Goal: Task Accomplishment & Management: Manage account settings

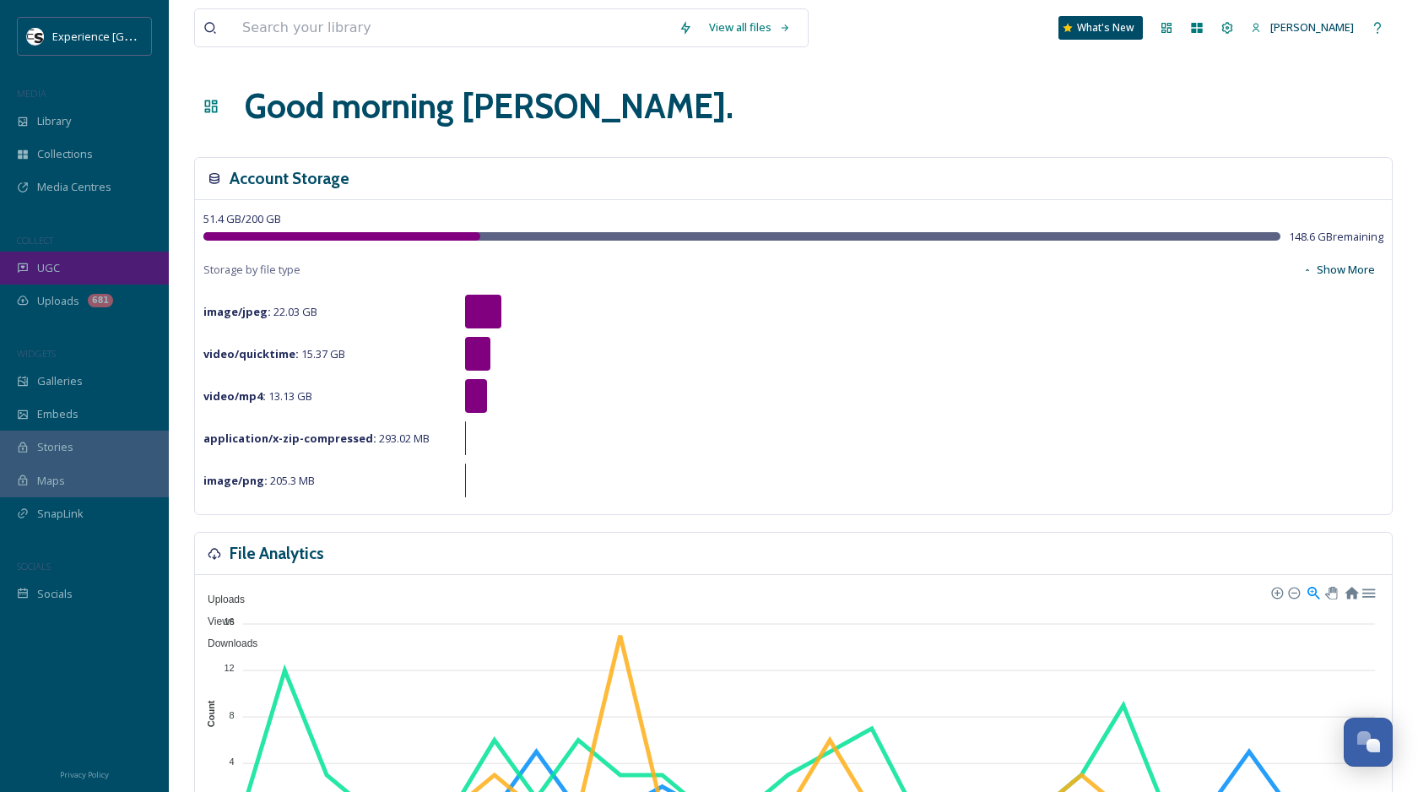
click at [66, 274] on div "UGC" at bounding box center [84, 268] width 169 height 33
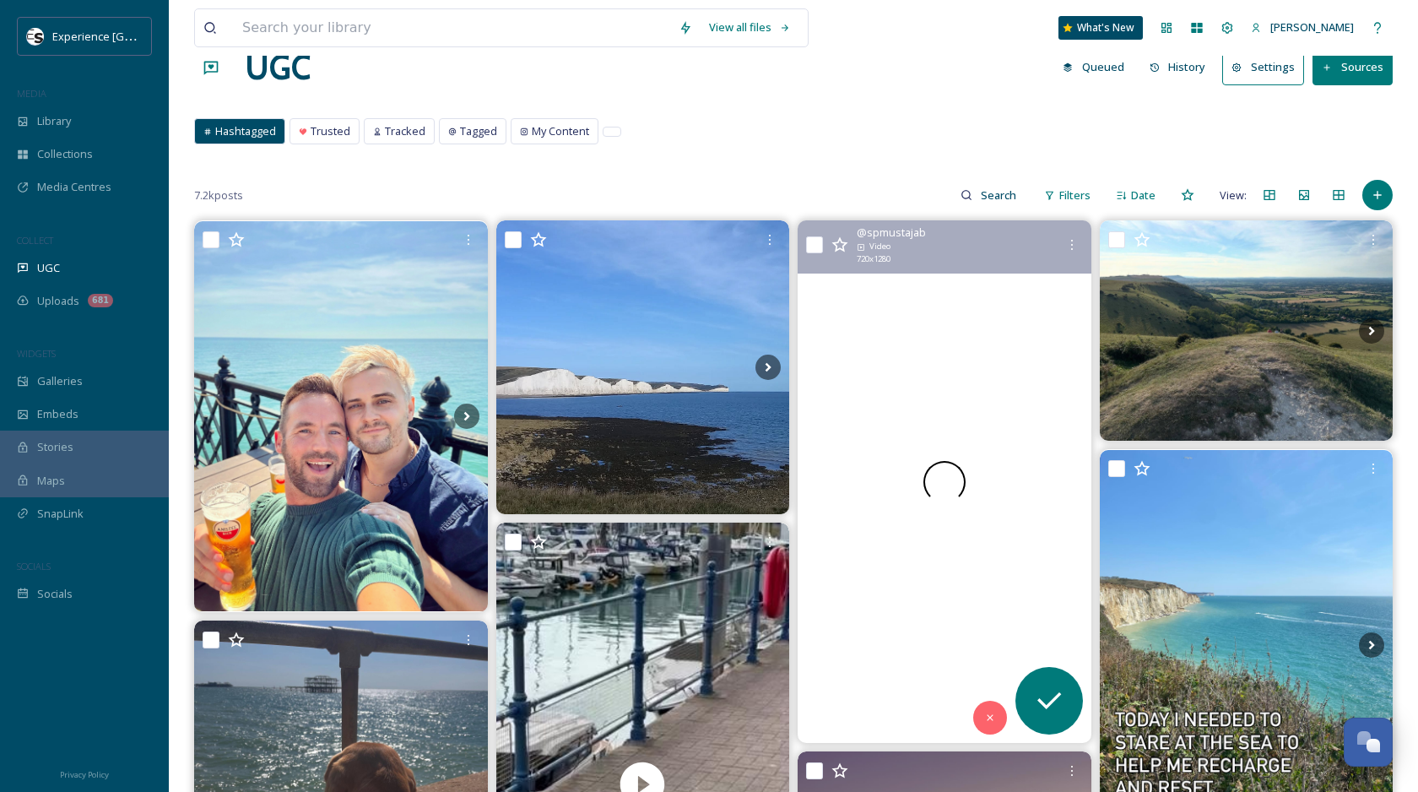
scroll to position [68, 0]
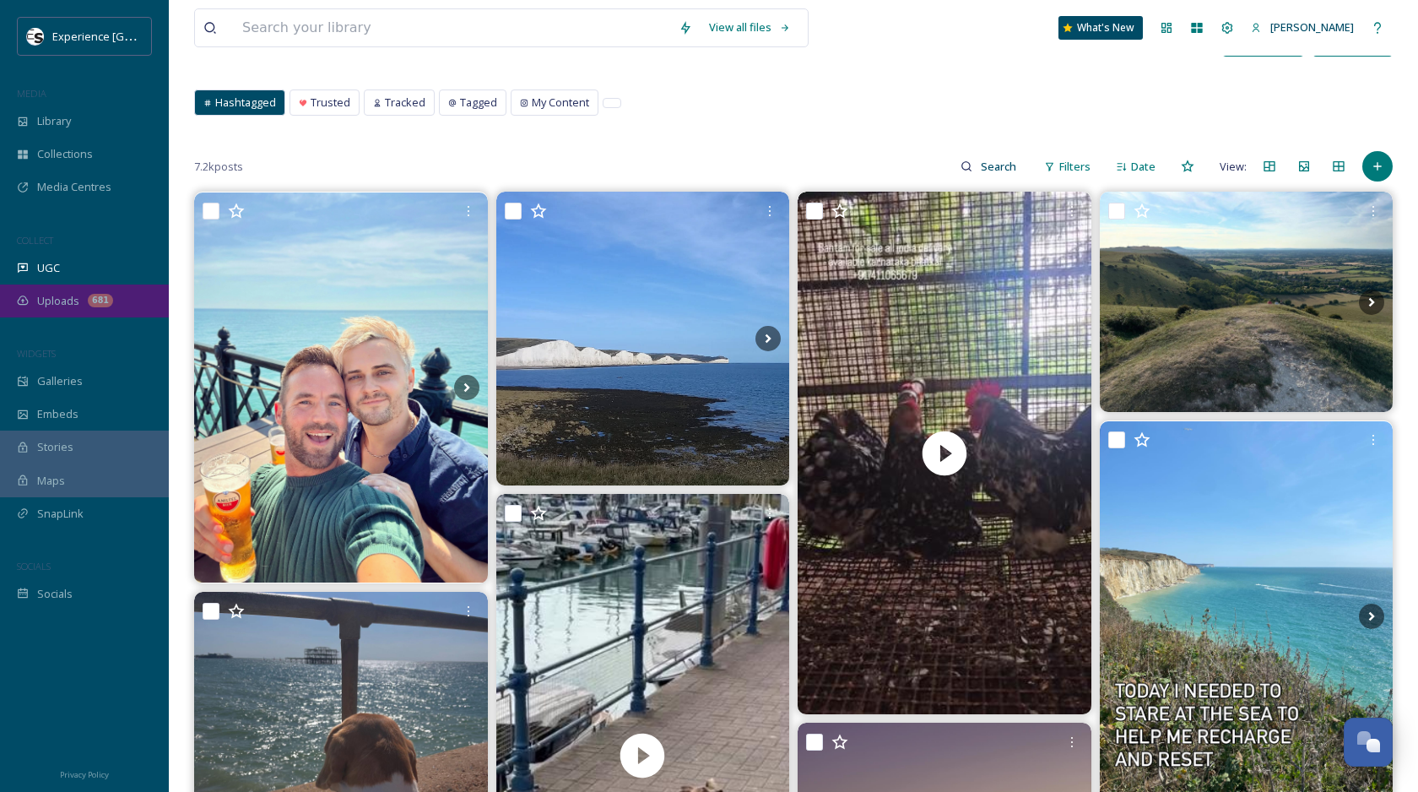
click at [84, 306] on div "Uploads 681" at bounding box center [84, 301] width 169 height 33
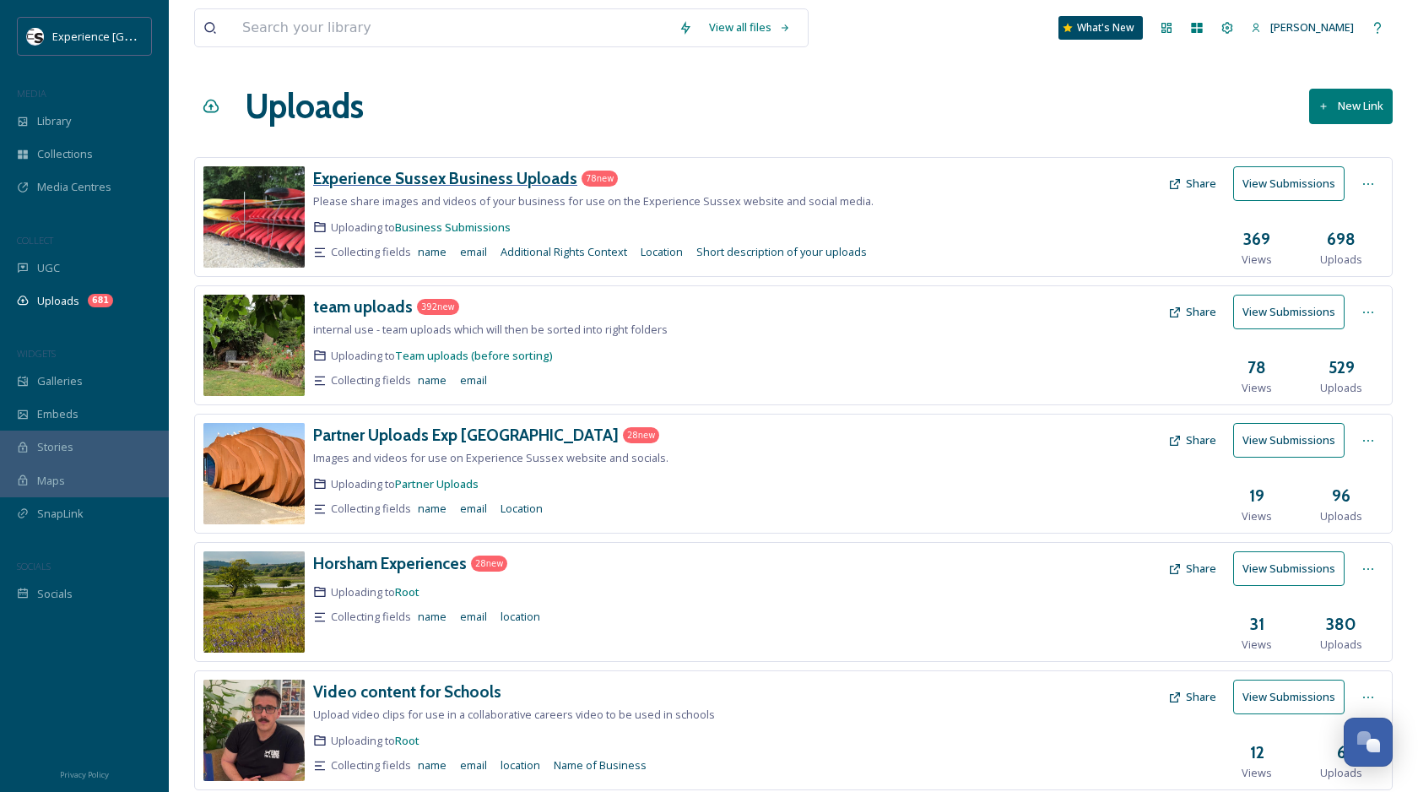
click at [413, 175] on h3 "Experience Sussex Business Uploads" at bounding box center [445, 178] width 264 height 20
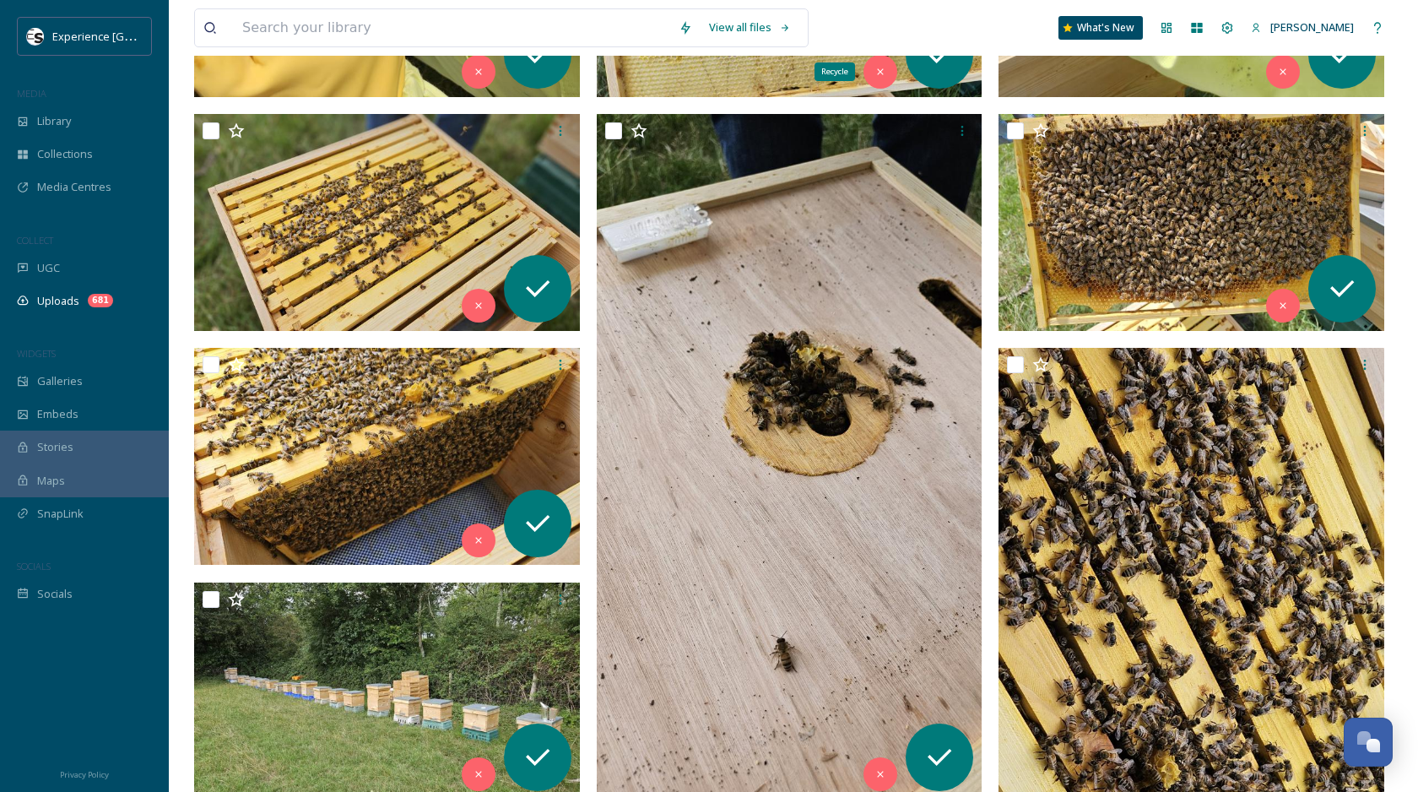
scroll to position [3675, 0]
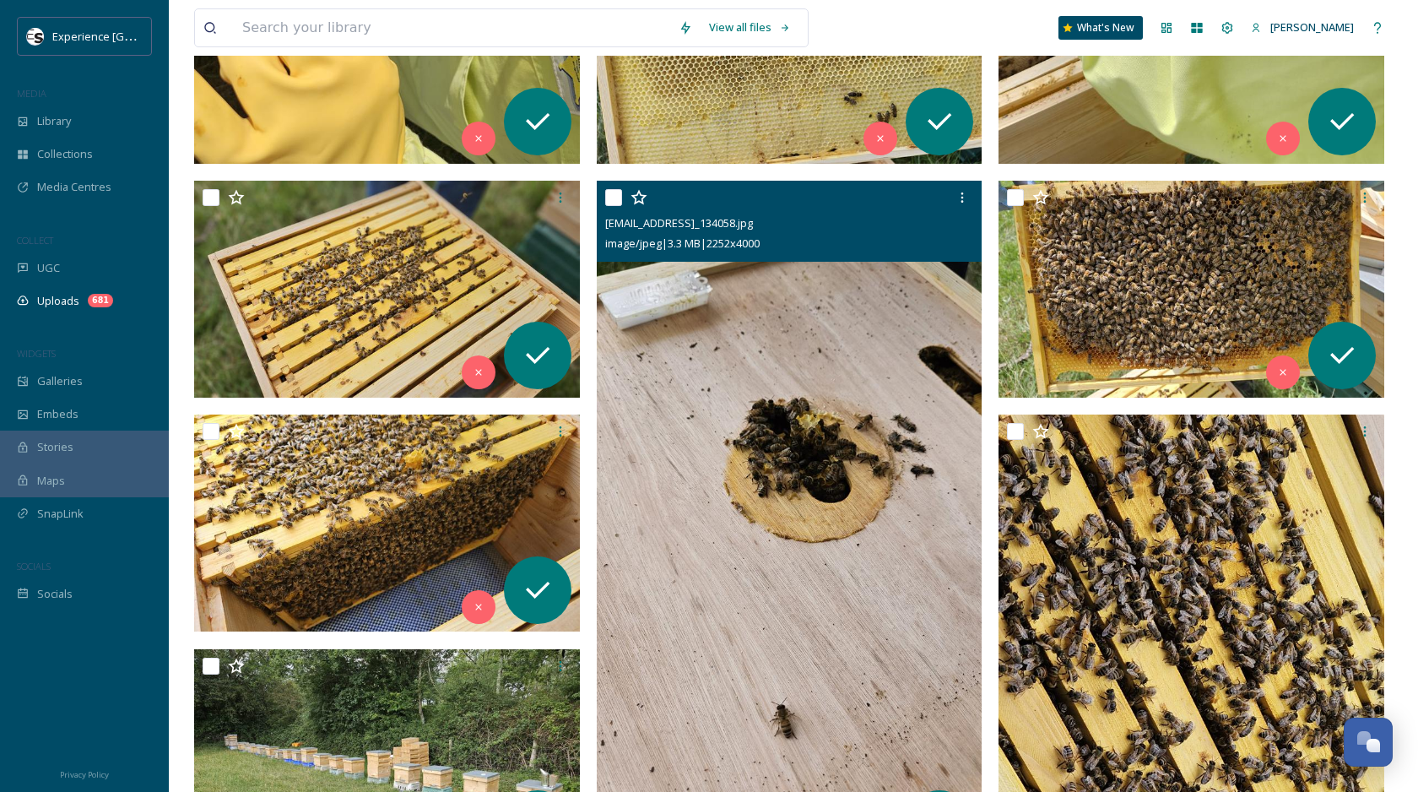
click at [807, 288] on img at bounding box center [790, 524] width 386 height 686
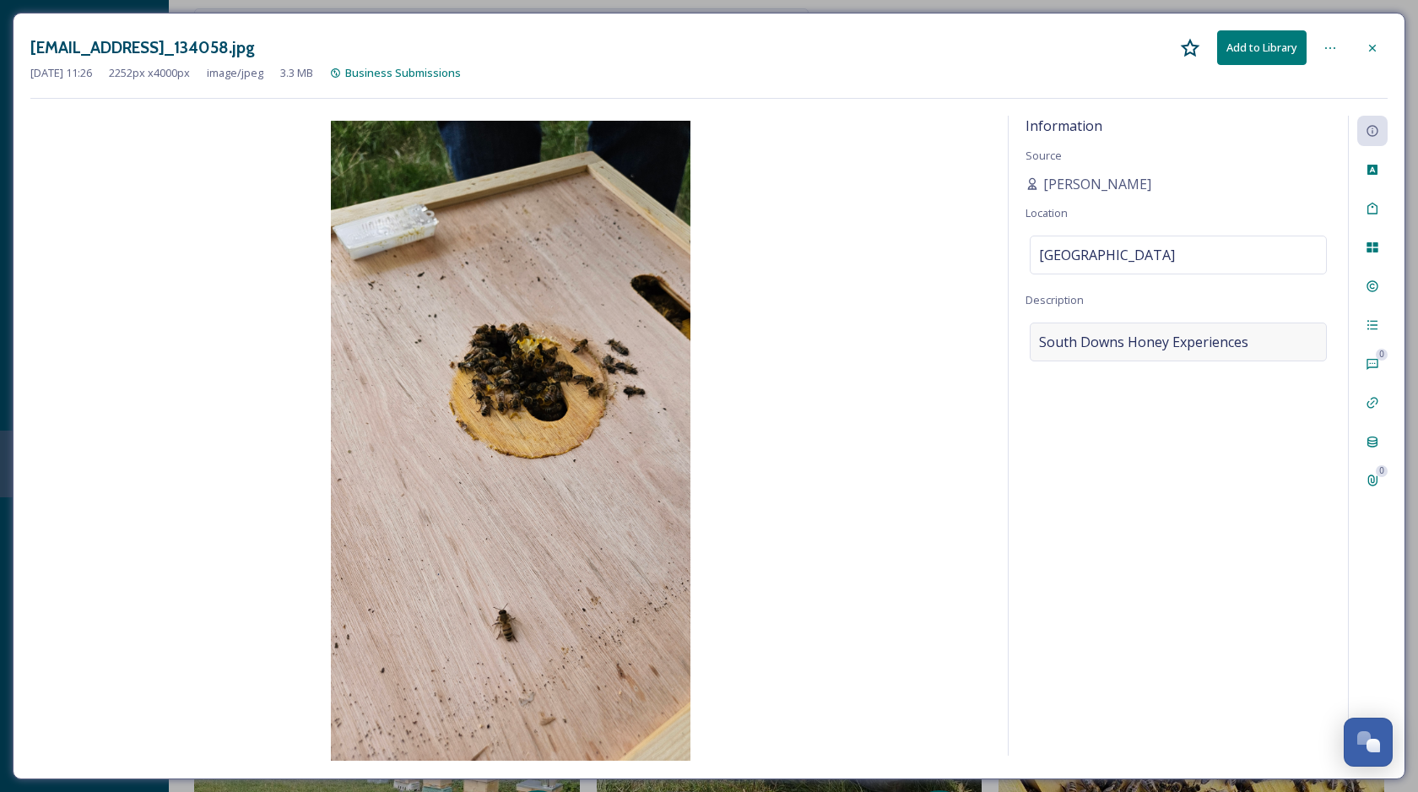
click at [1077, 334] on span "South Downs Honey Experiences" at bounding box center [1143, 342] width 209 height 20
click at [1077, 334] on textarea "South Downs Honey Experiences" at bounding box center [1179, 393] width 306 height 140
click at [1374, 57] on div at bounding box center [1373, 48] width 30 height 30
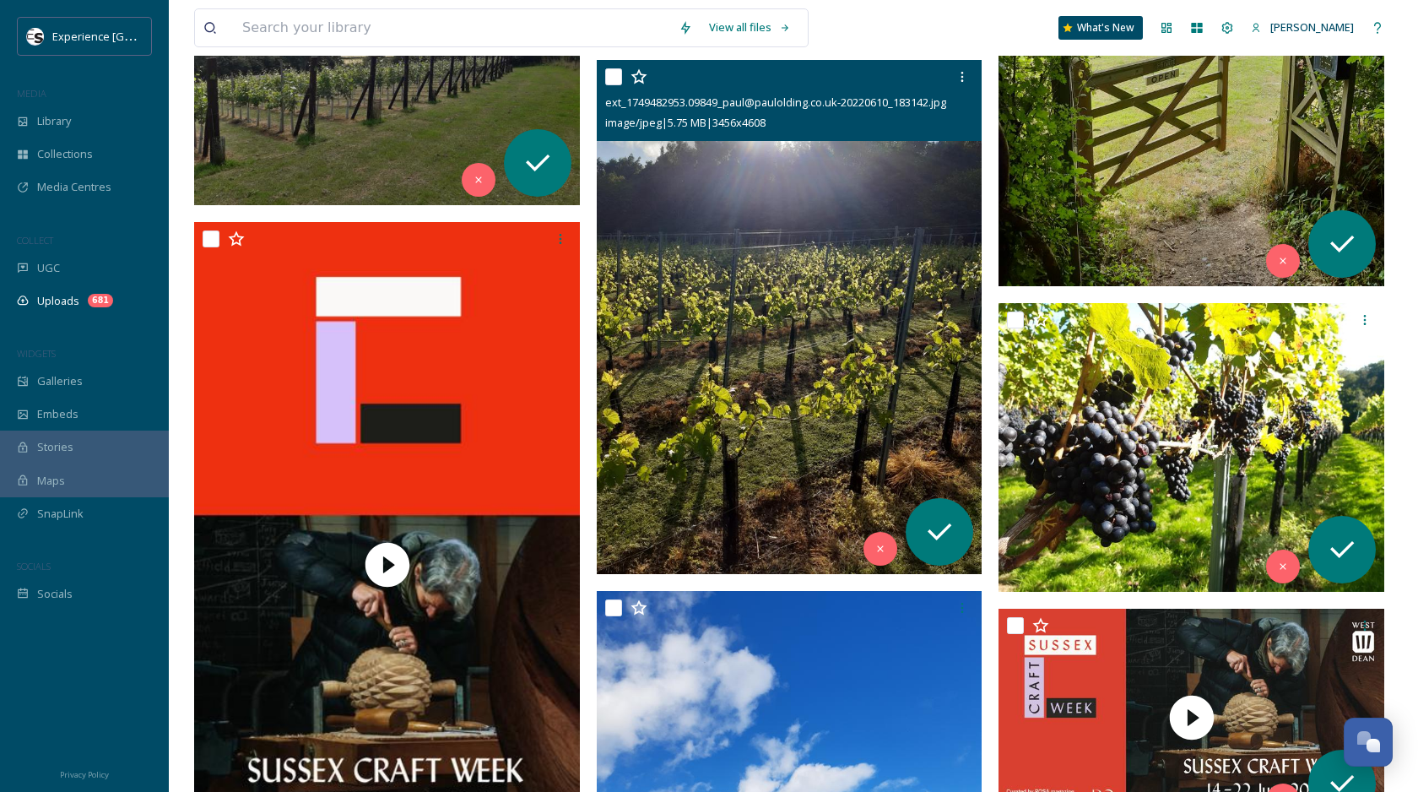
scroll to position [8537, 0]
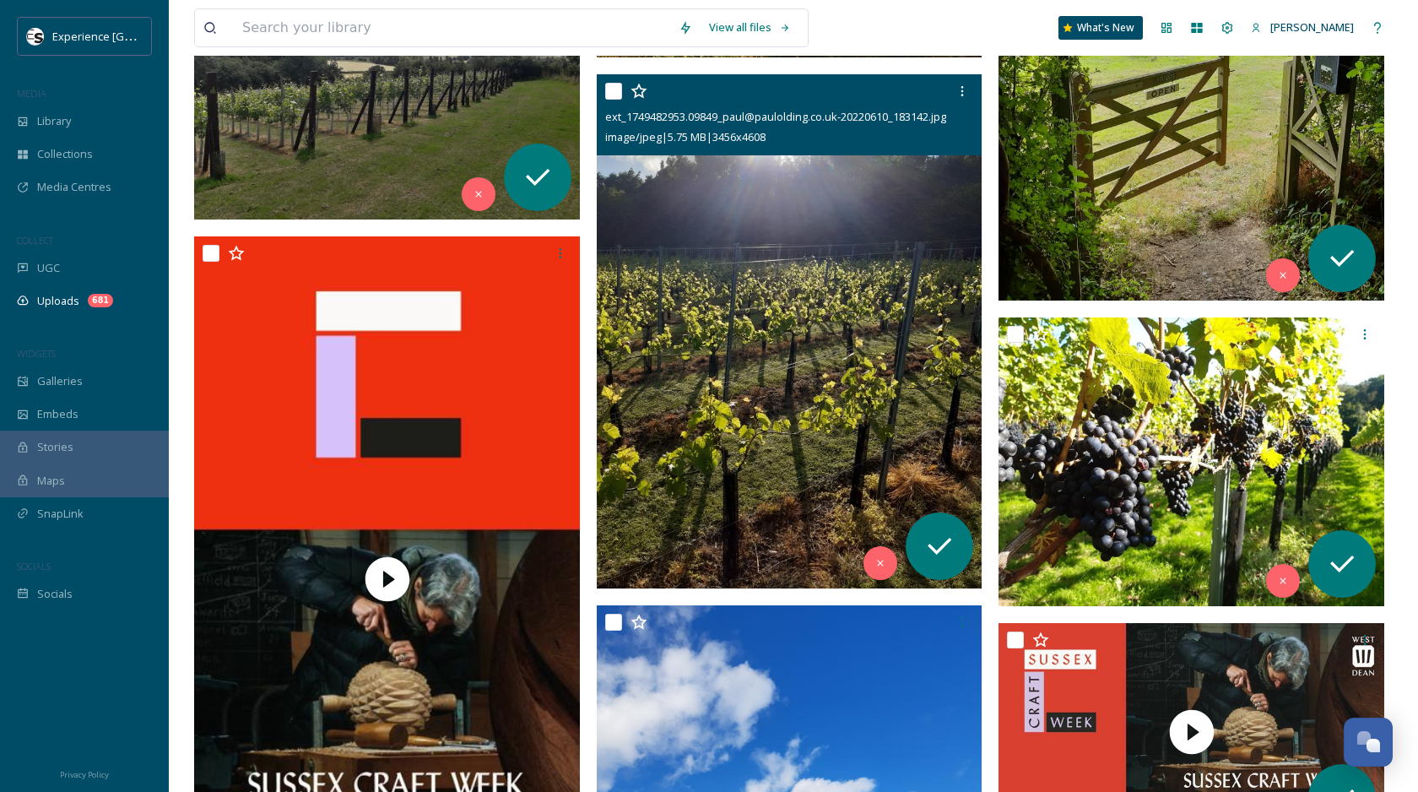
click at [795, 317] on img at bounding box center [790, 331] width 386 height 514
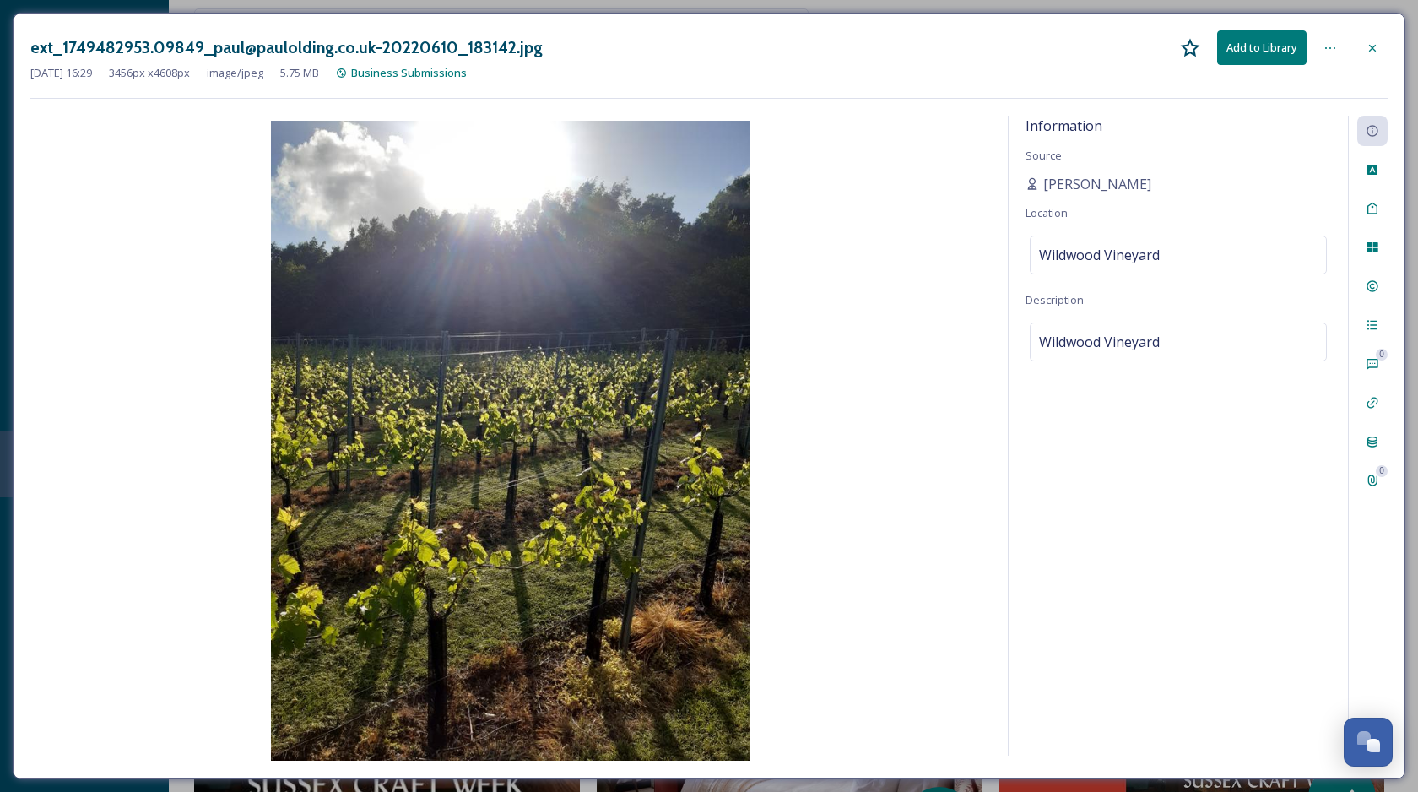
click at [1366, 50] on icon at bounding box center [1373, 48] width 14 height 14
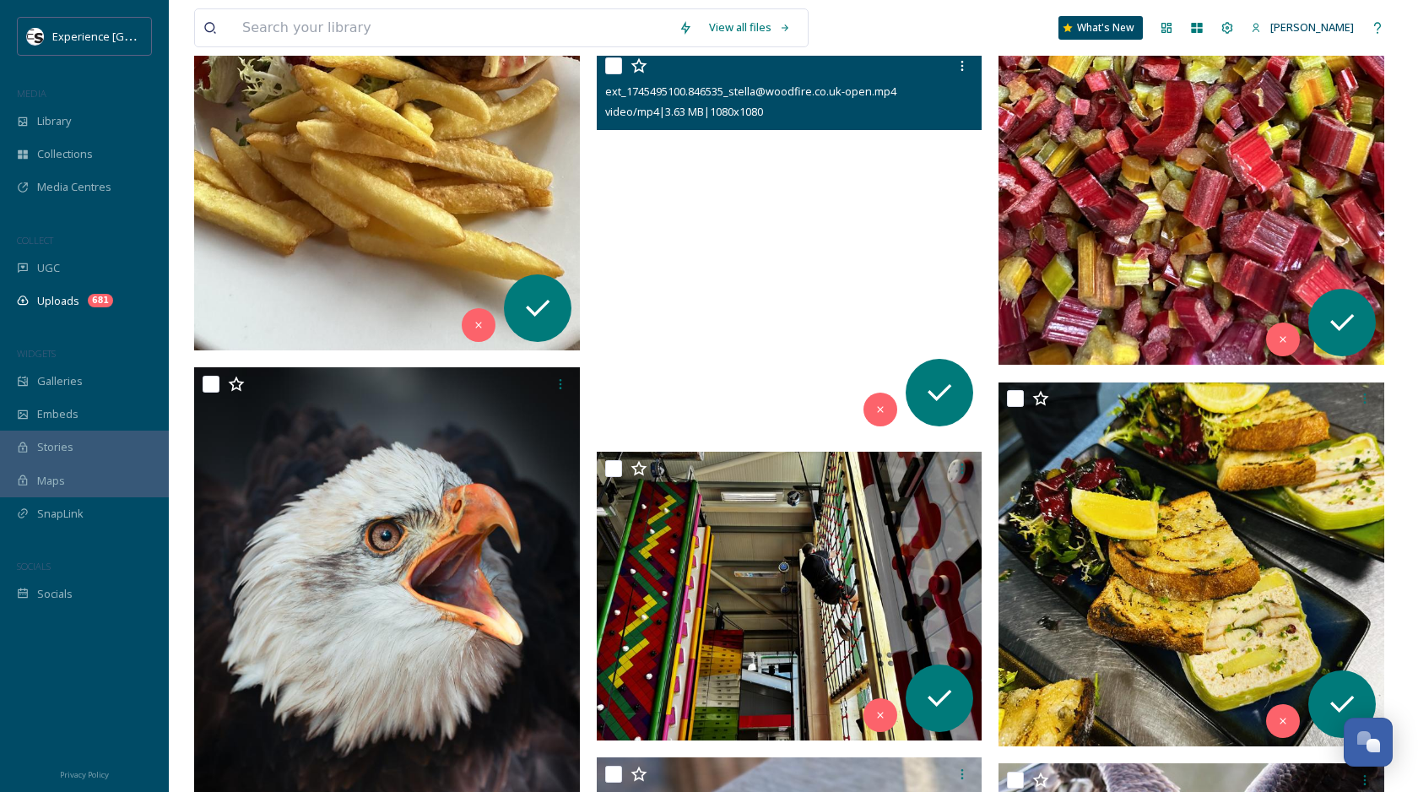
scroll to position [11265, 0]
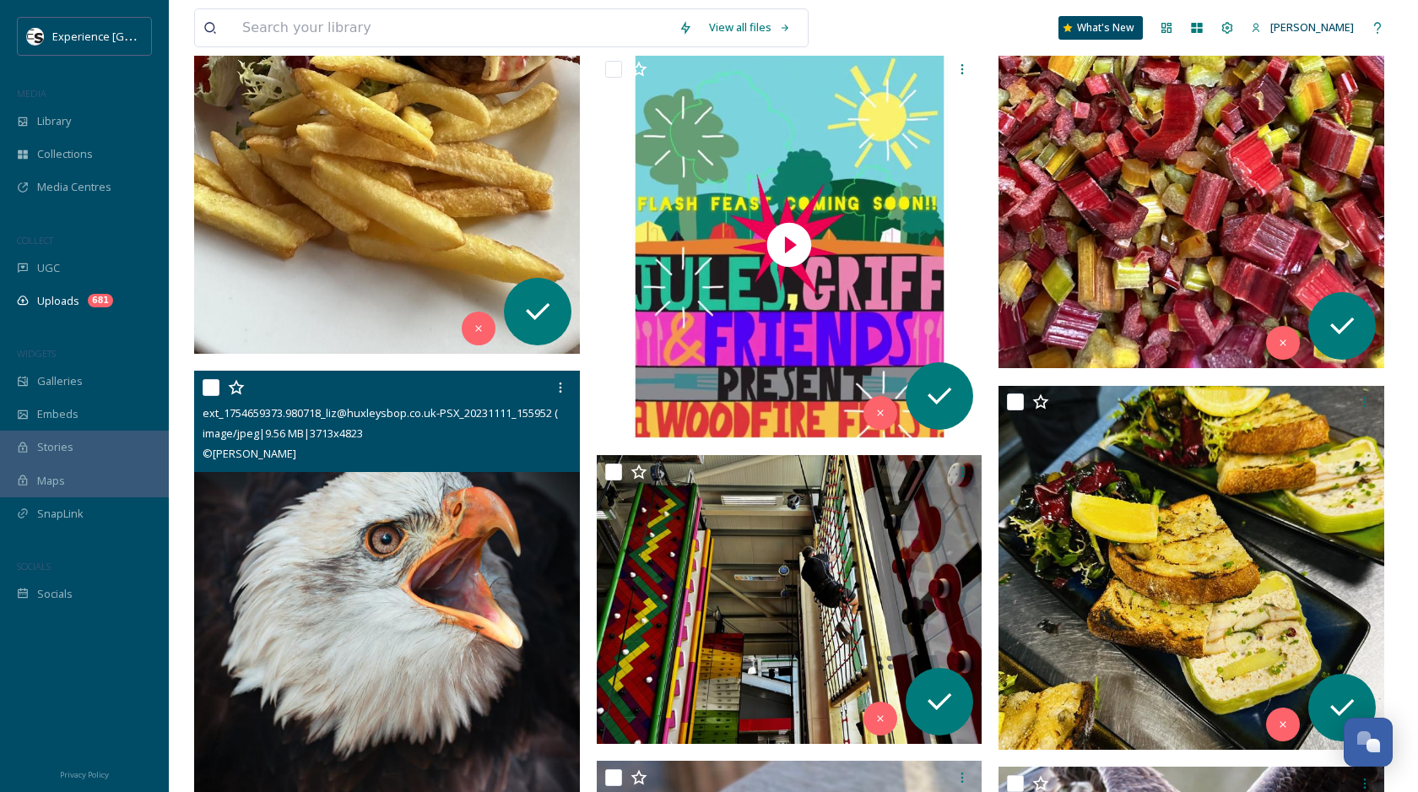
click at [209, 387] on input "checkbox" at bounding box center [211, 387] width 17 height 17
checkbox input "true"
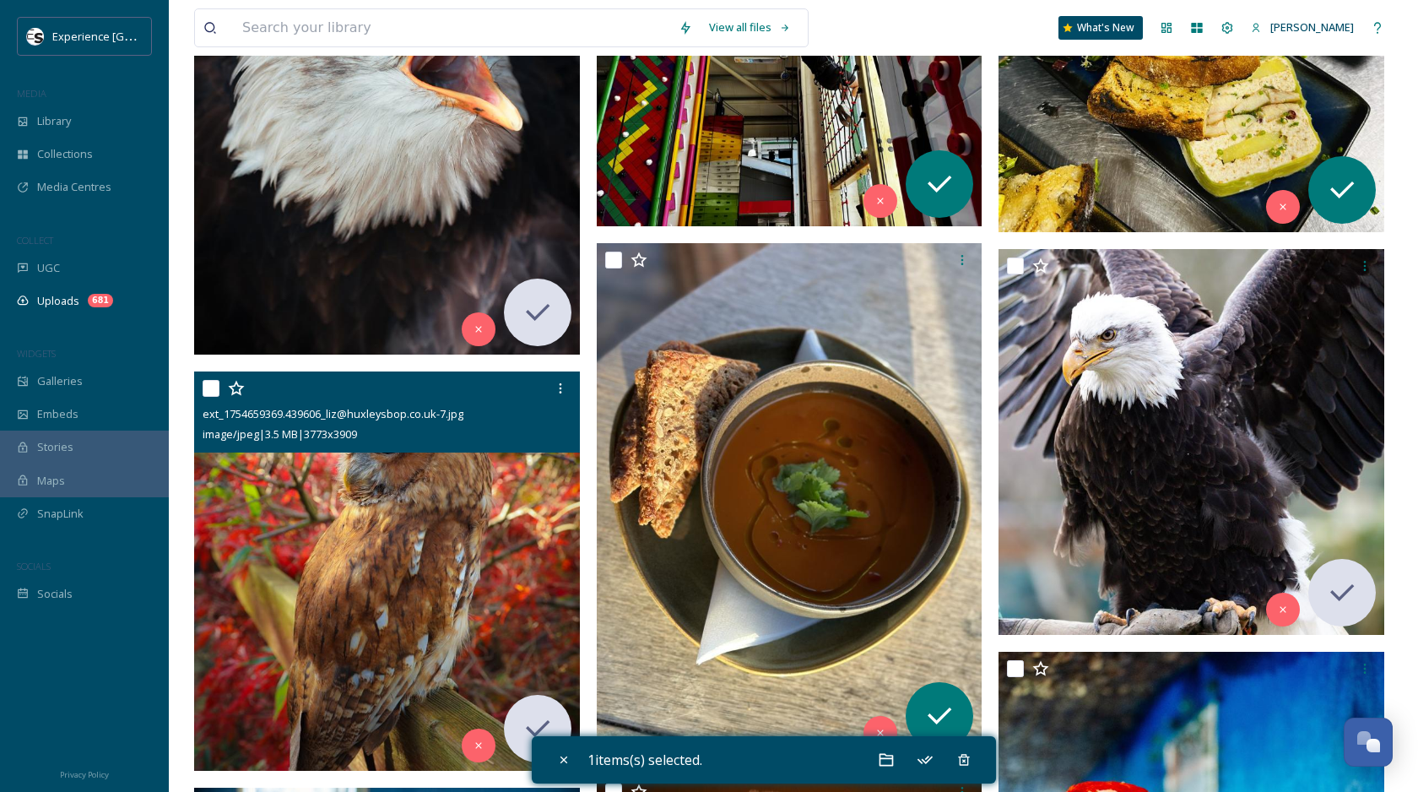
scroll to position [11796, 0]
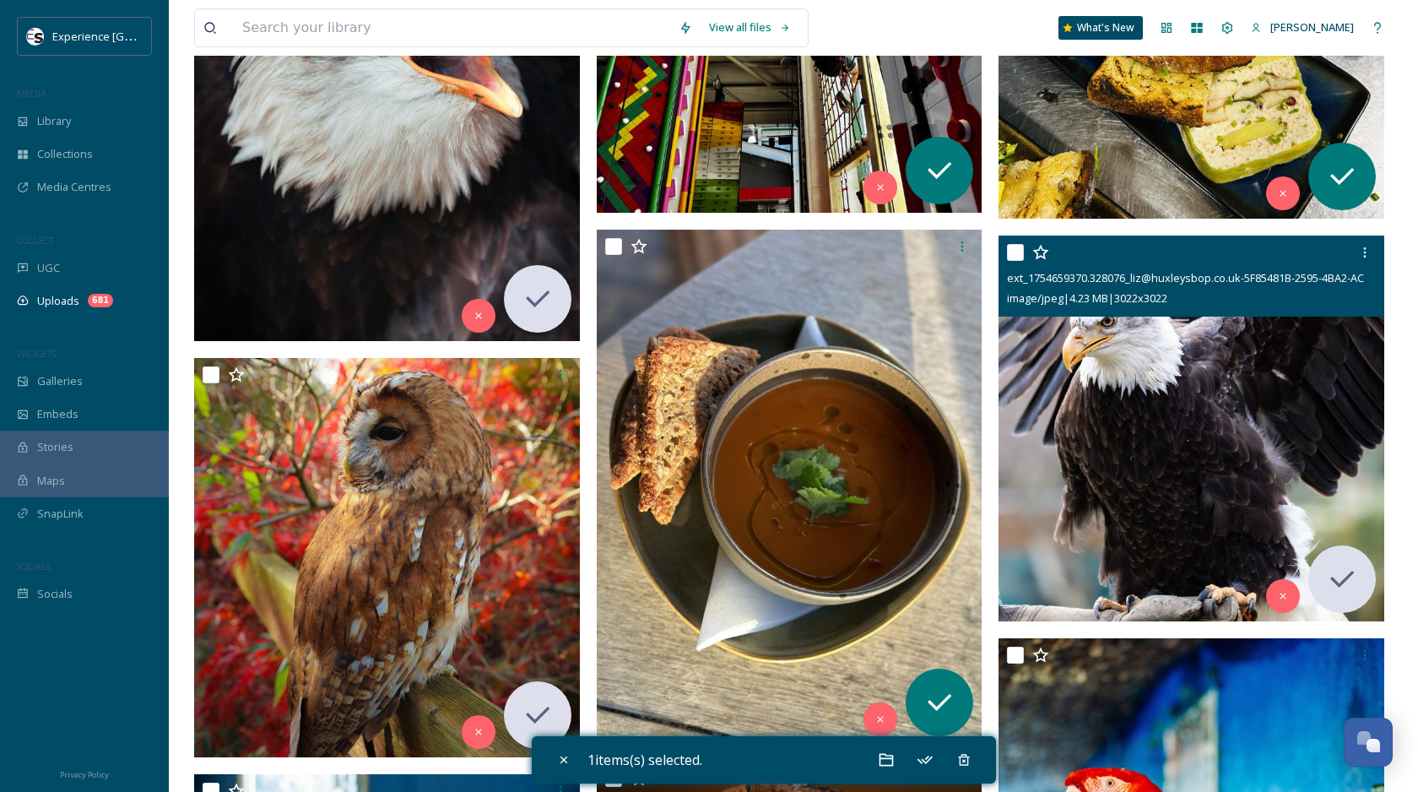
click at [1013, 252] on input "checkbox" at bounding box center [1015, 252] width 17 height 17
checkbox input "true"
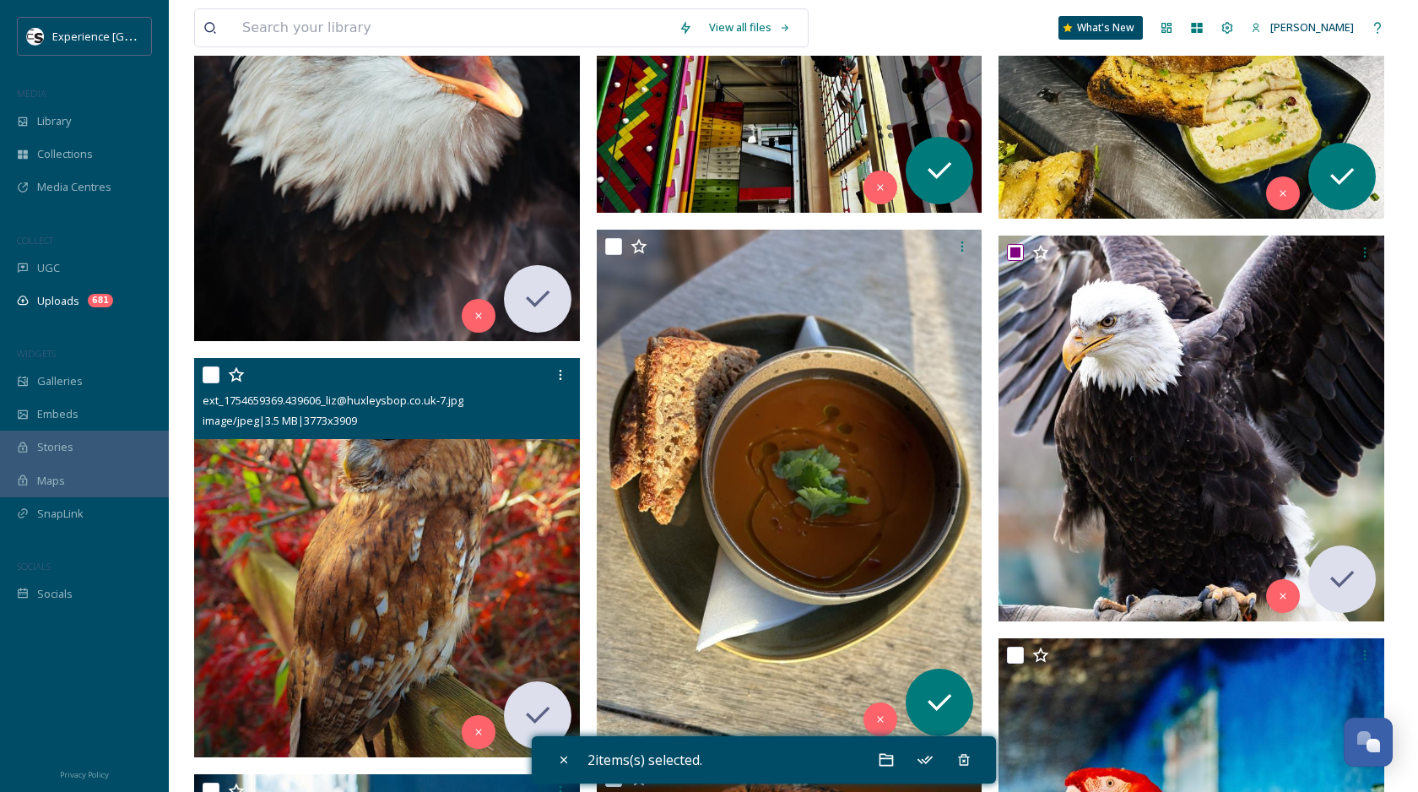
click at [214, 375] on input "checkbox" at bounding box center [211, 374] width 17 height 17
checkbox input "true"
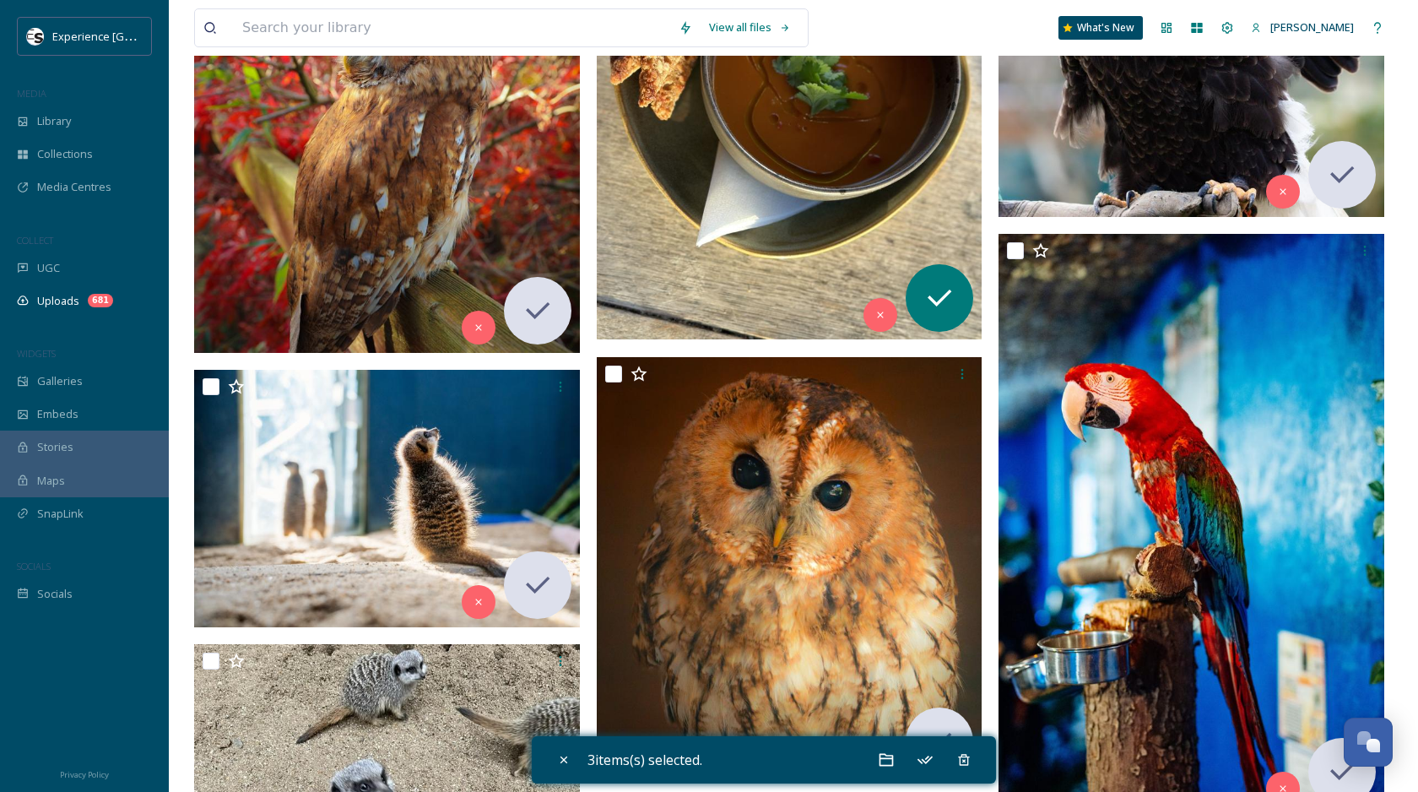
scroll to position [12320, 0]
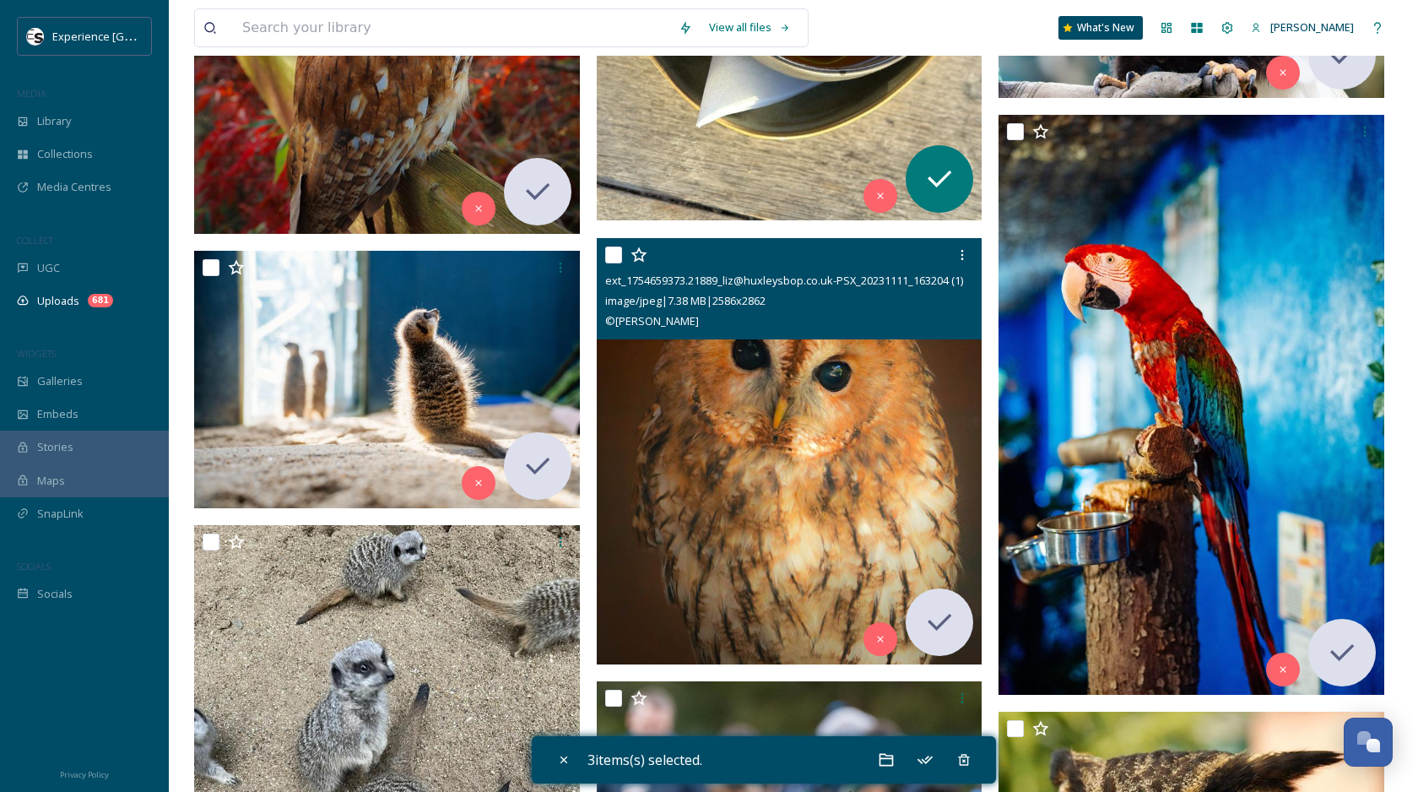
click at [613, 255] on input "checkbox" at bounding box center [613, 255] width 17 height 17
checkbox input "true"
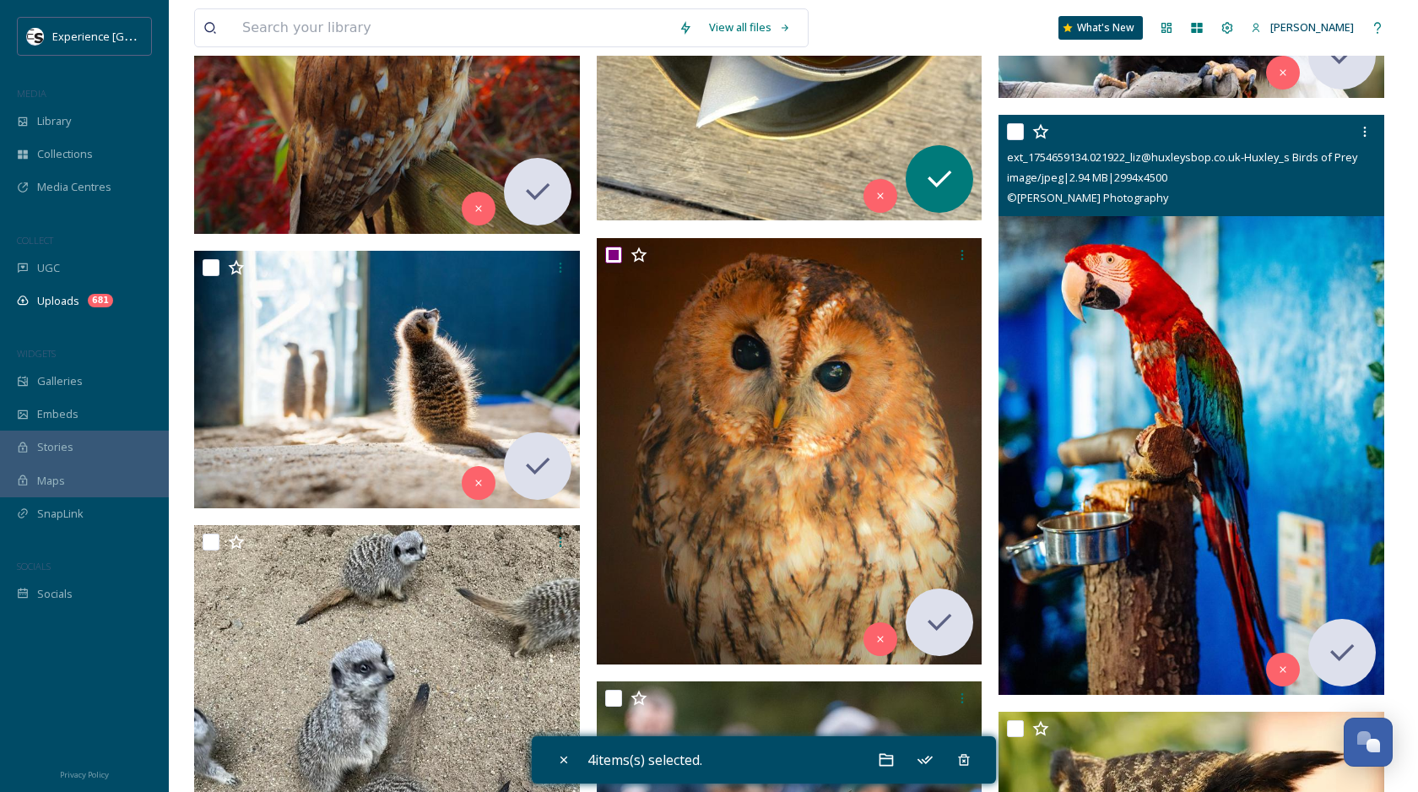
click at [1011, 133] on input "checkbox" at bounding box center [1015, 131] width 17 height 17
checkbox input "true"
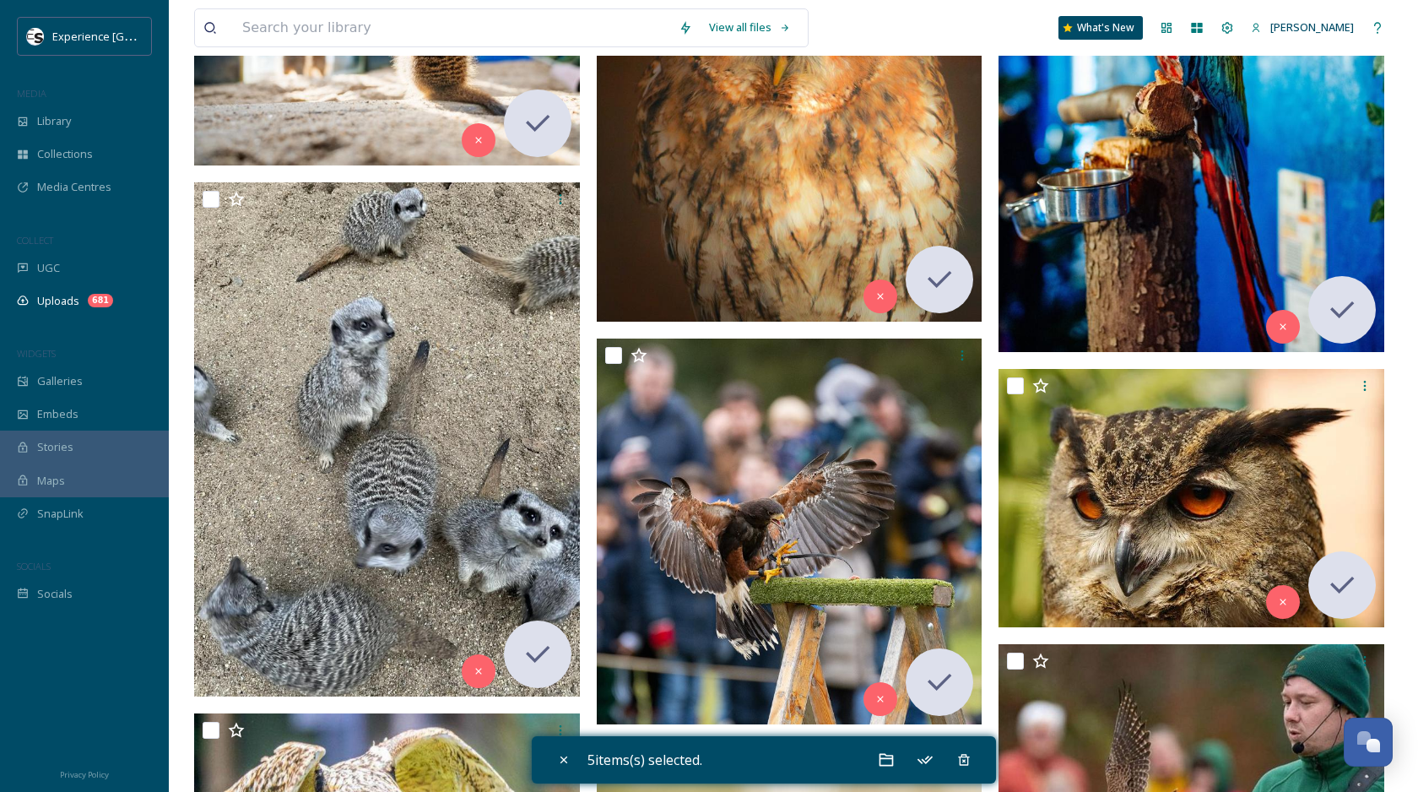
scroll to position [12693, 0]
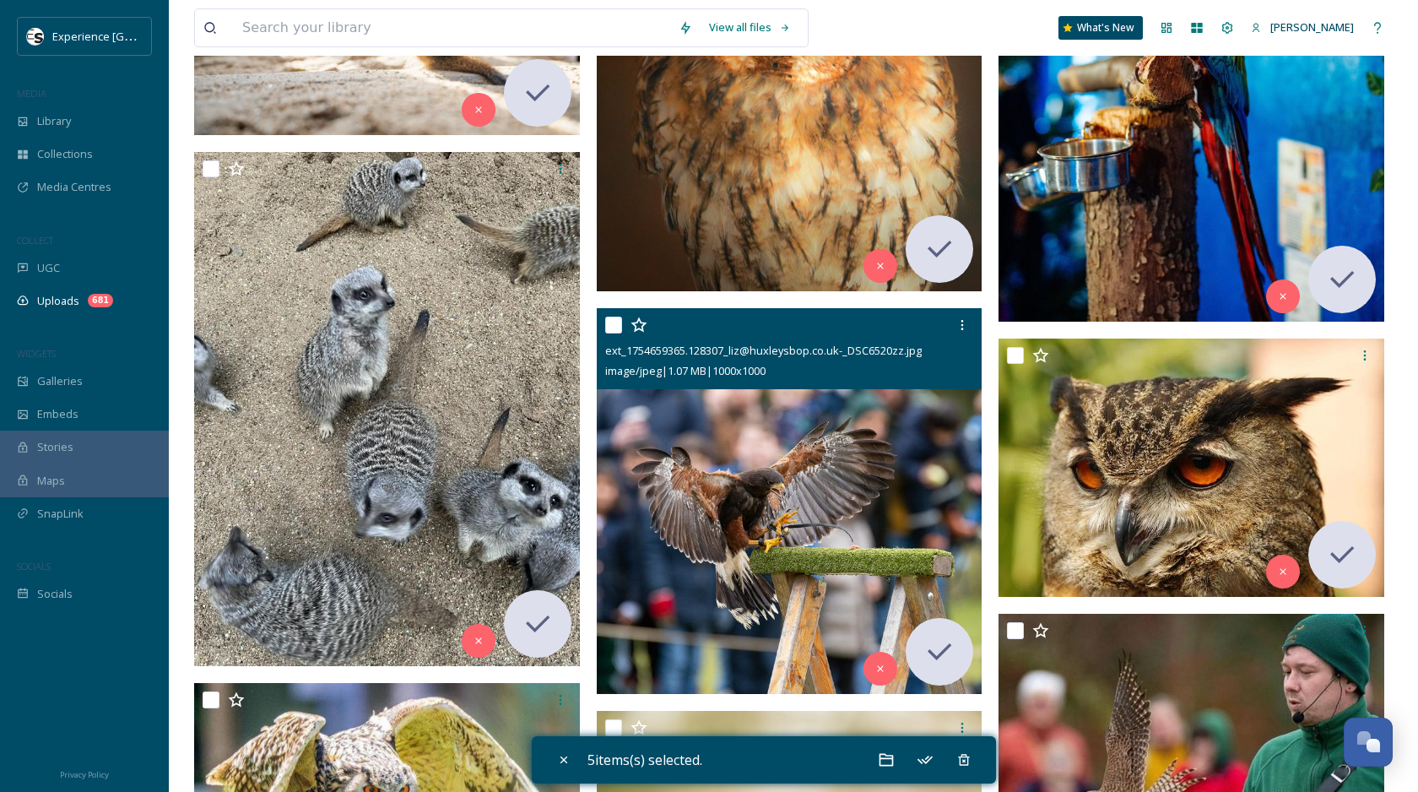
click at [616, 333] on input "checkbox" at bounding box center [613, 325] width 17 height 17
checkbox input "true"
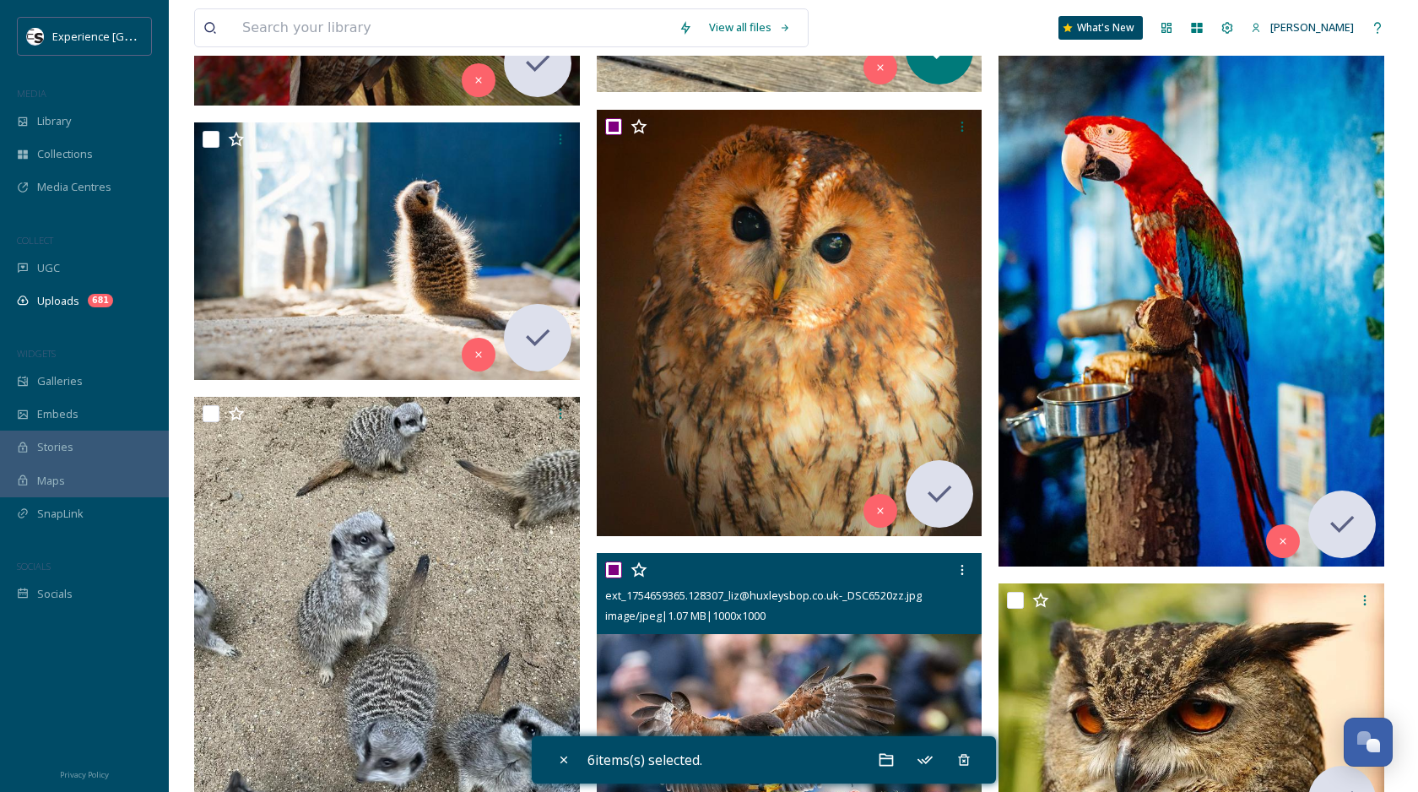
scroll to position [12442, 0]
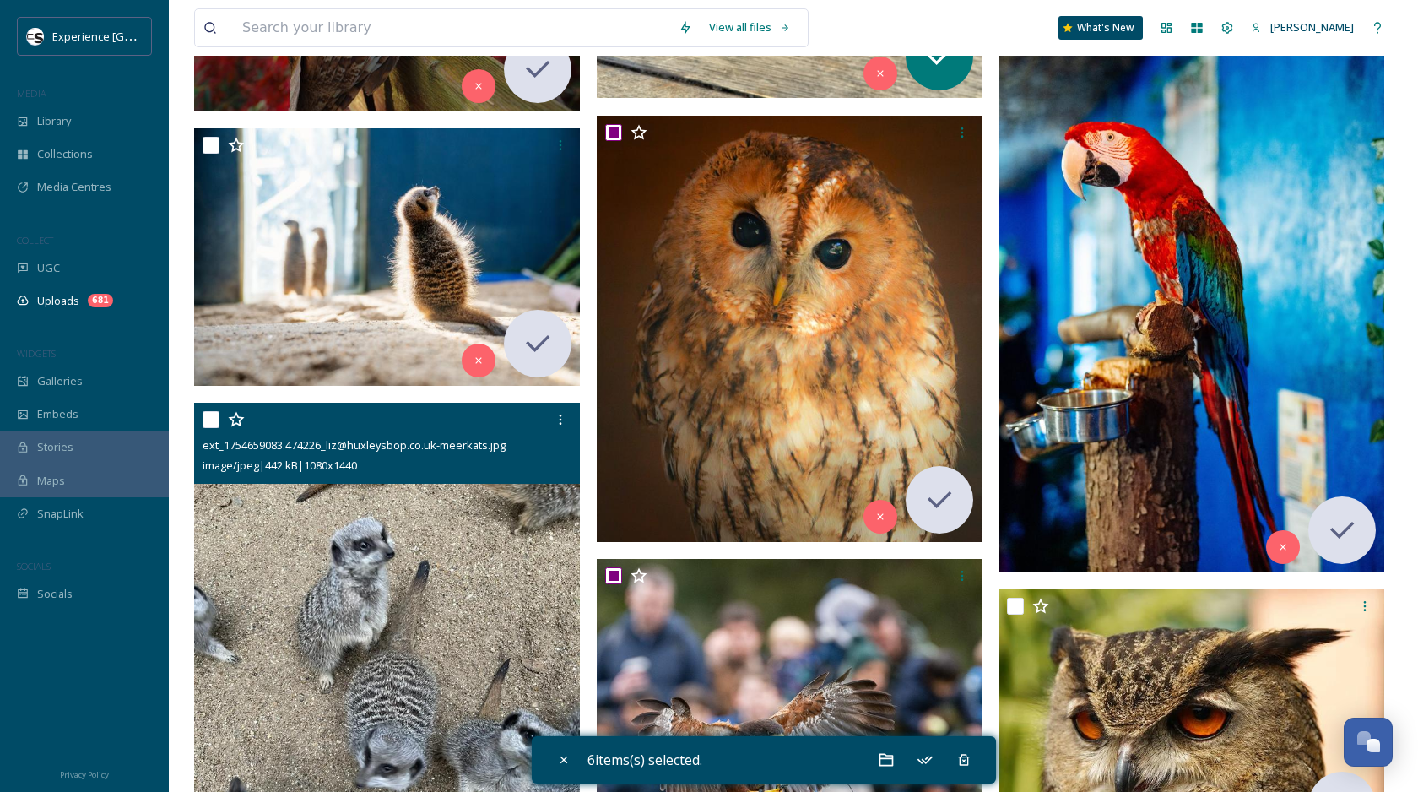
click at [210, 418] on input "checkbox" at bounding box center [211, 419] width 17 height 17
checkbox input "true"
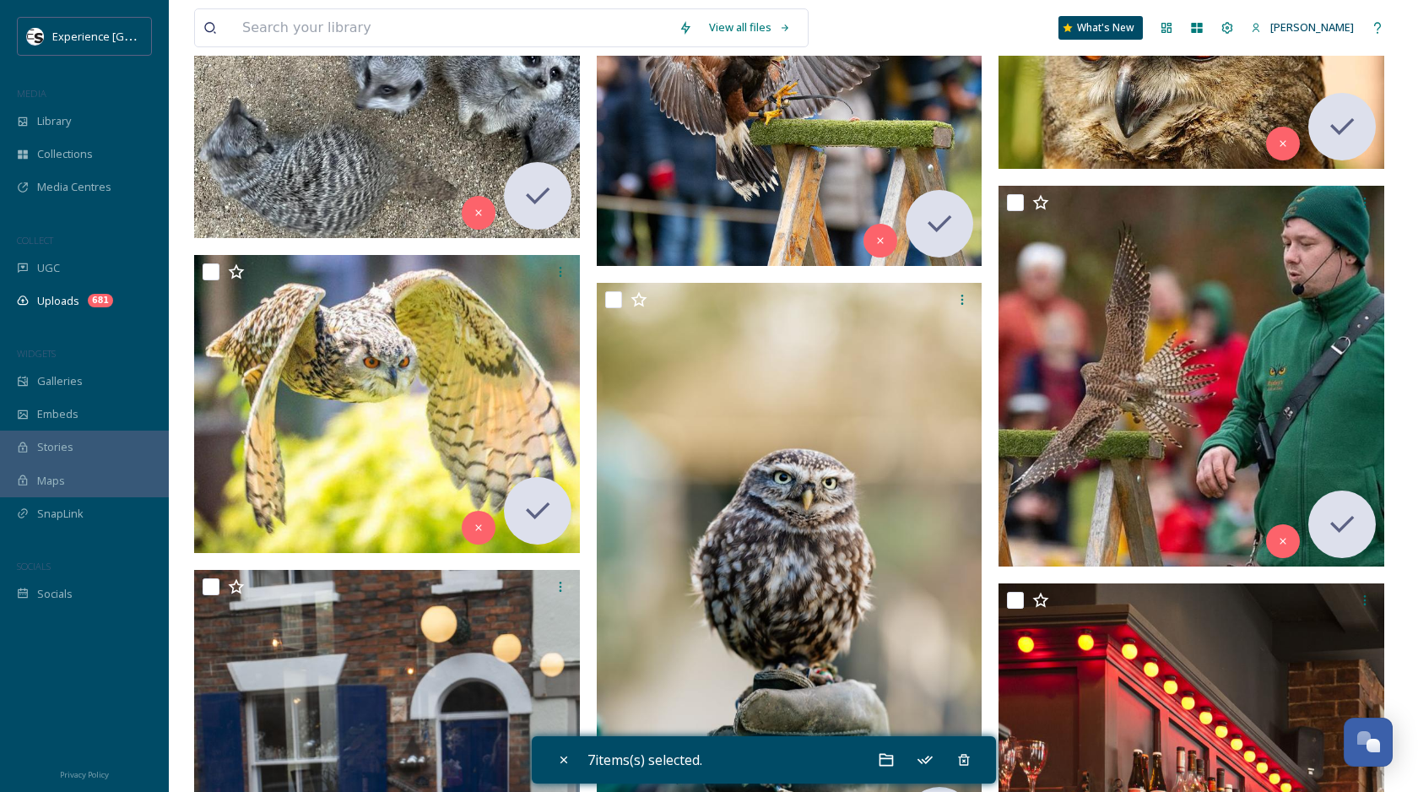
scroll to position [13162, 0]
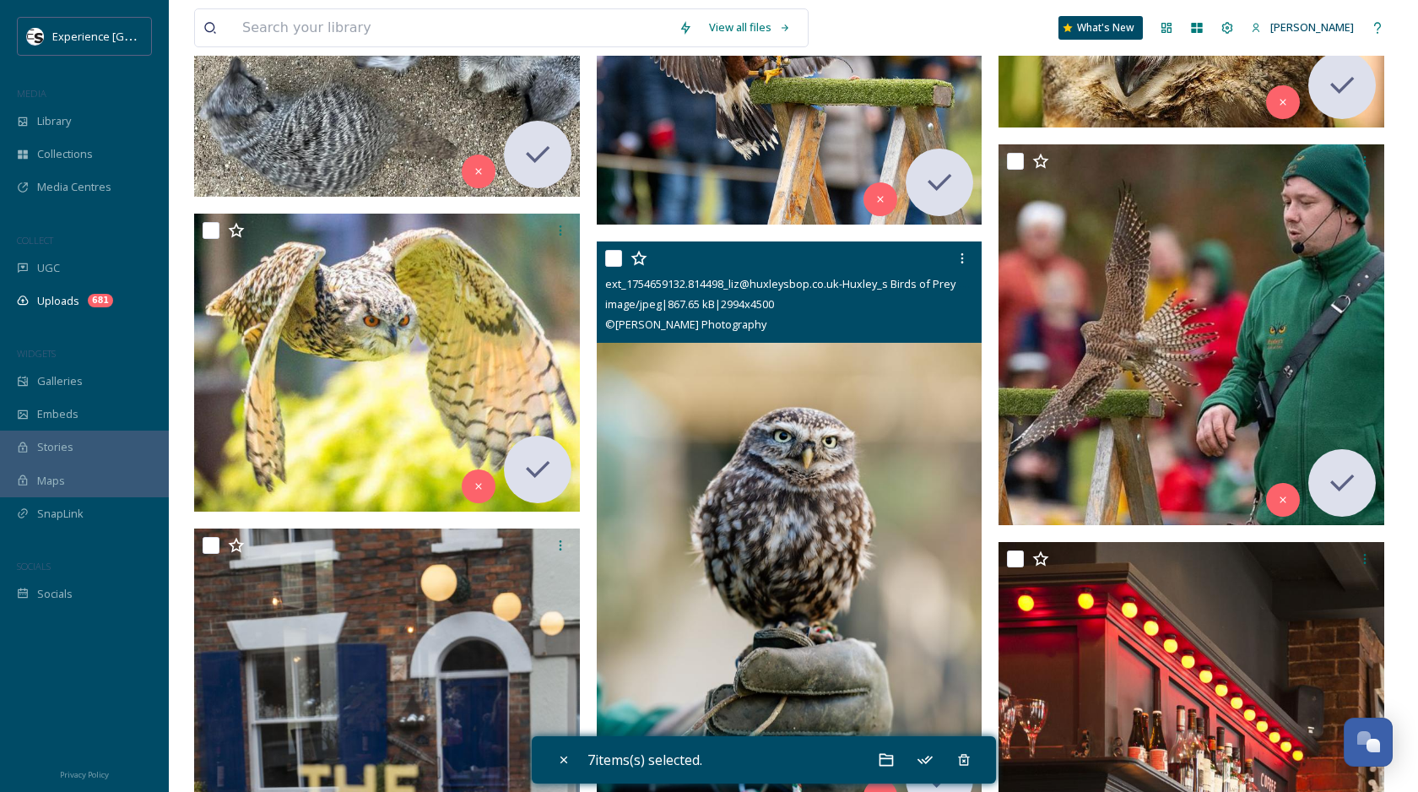
click at [617, 263] on input "checkbox" at bounding box center [613, 258] width 17 height 17
checkbox input "true"
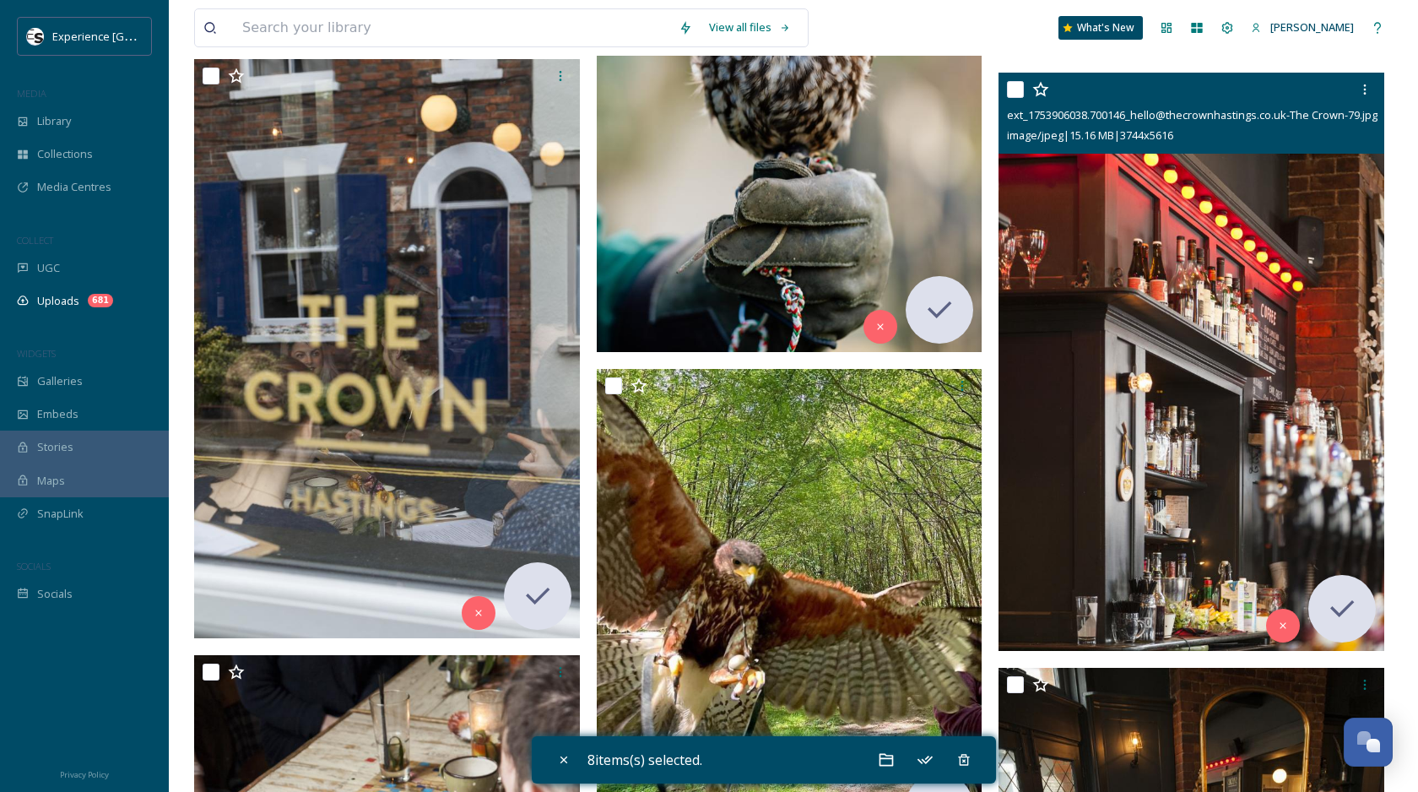
scroll to position [13637, 0]
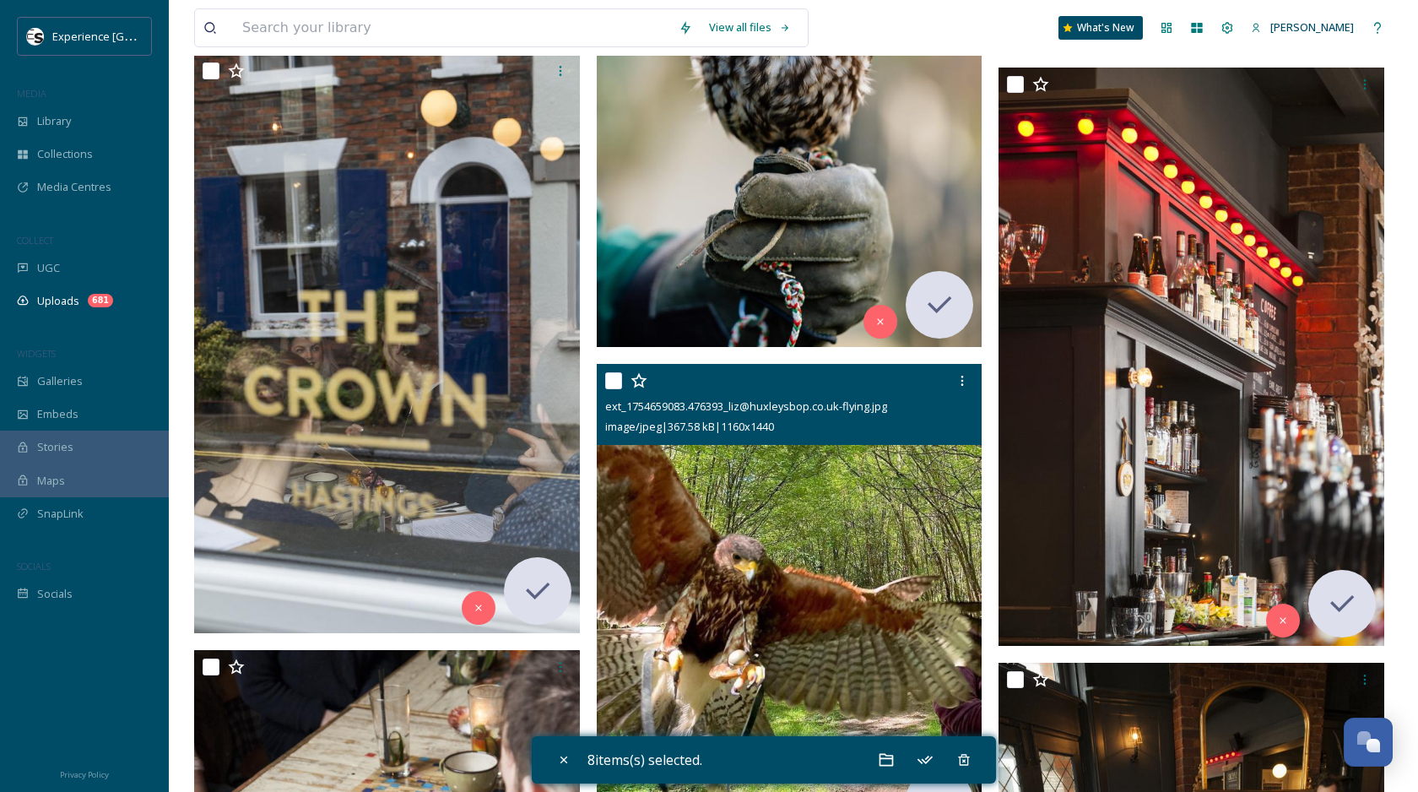
click at [613, 382] on input "checkbox" at bounding box center [613, 380] width 17 height 17
checkbox input "true"
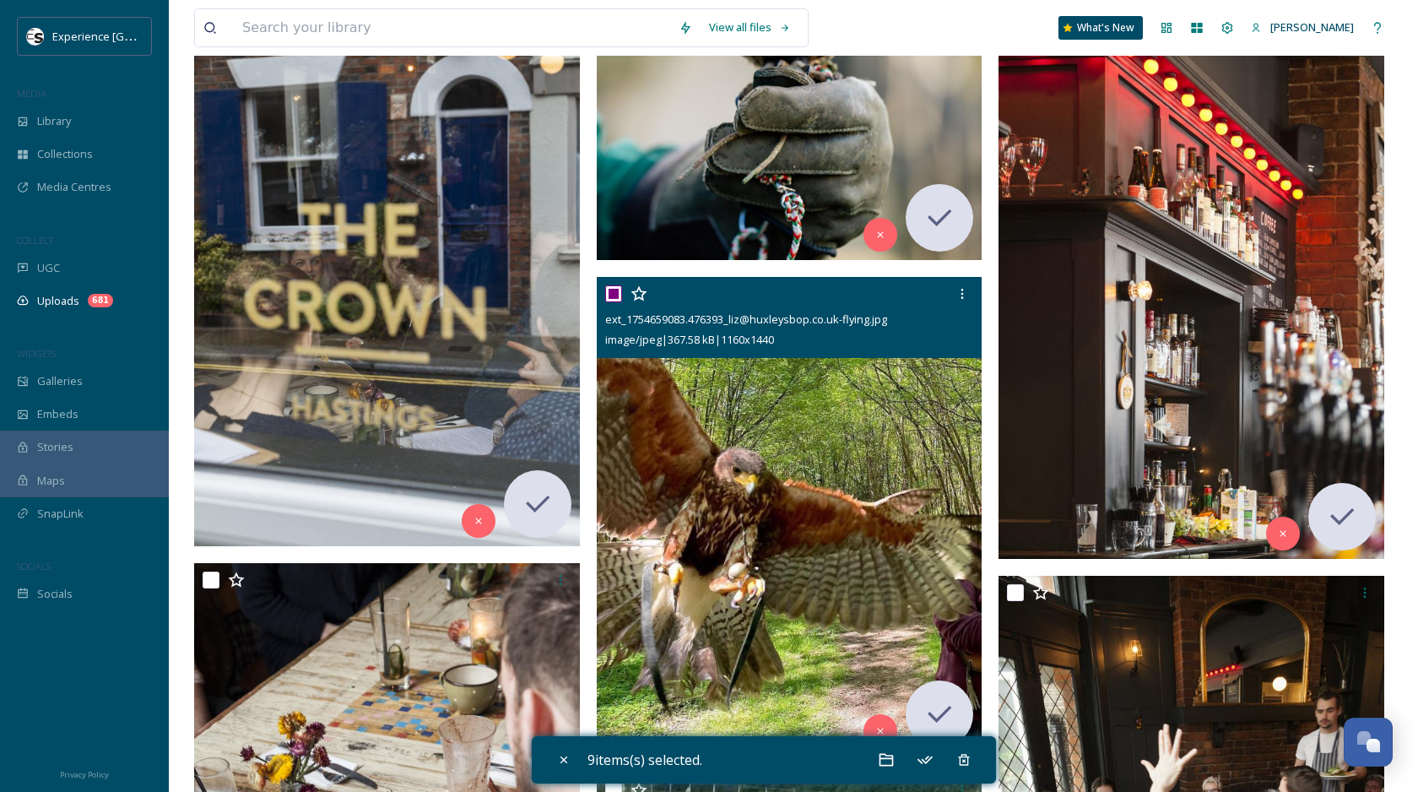
scroll to position [13678, 0]
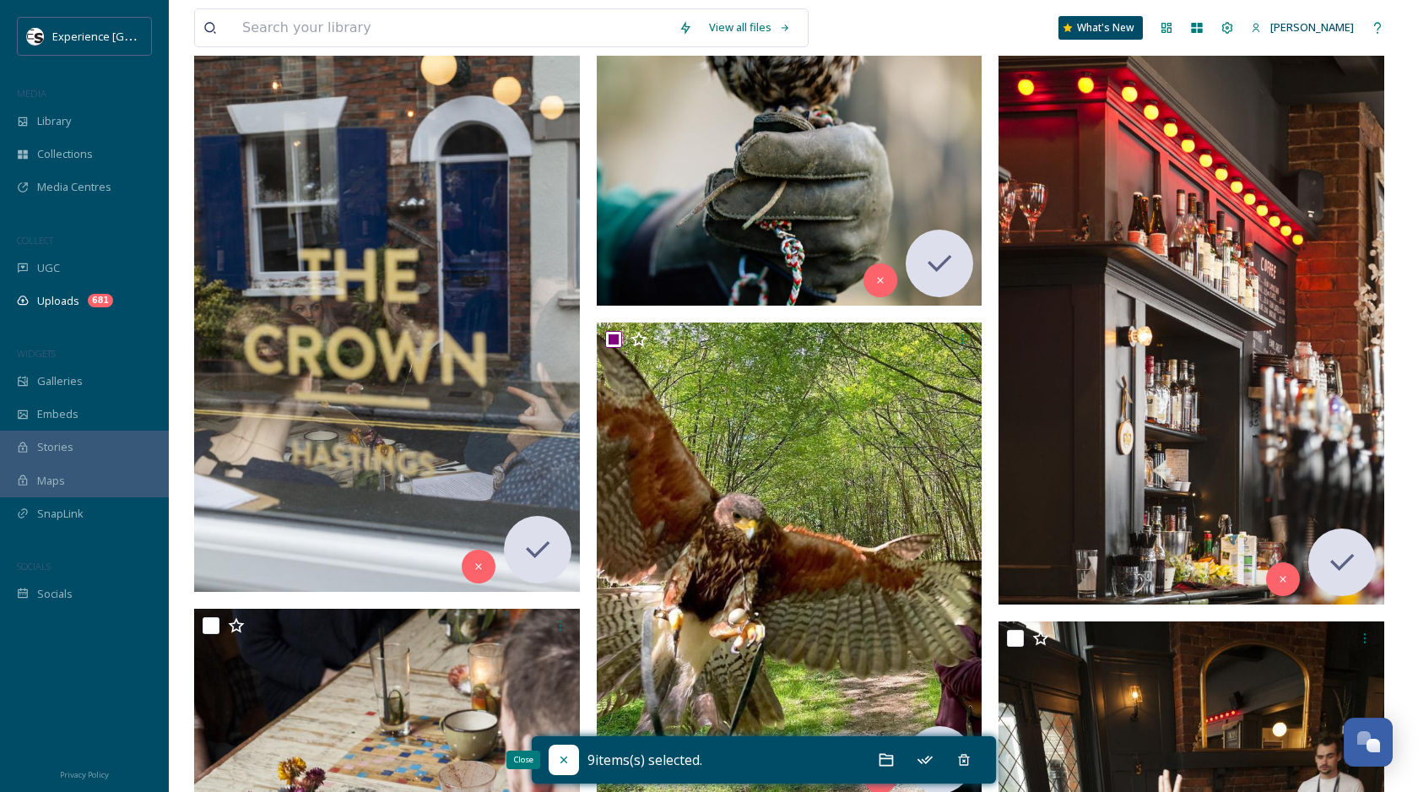
click at [567, 760] on icon at bounding box center [564, 760] width 14 height 14
checkbox input "false"
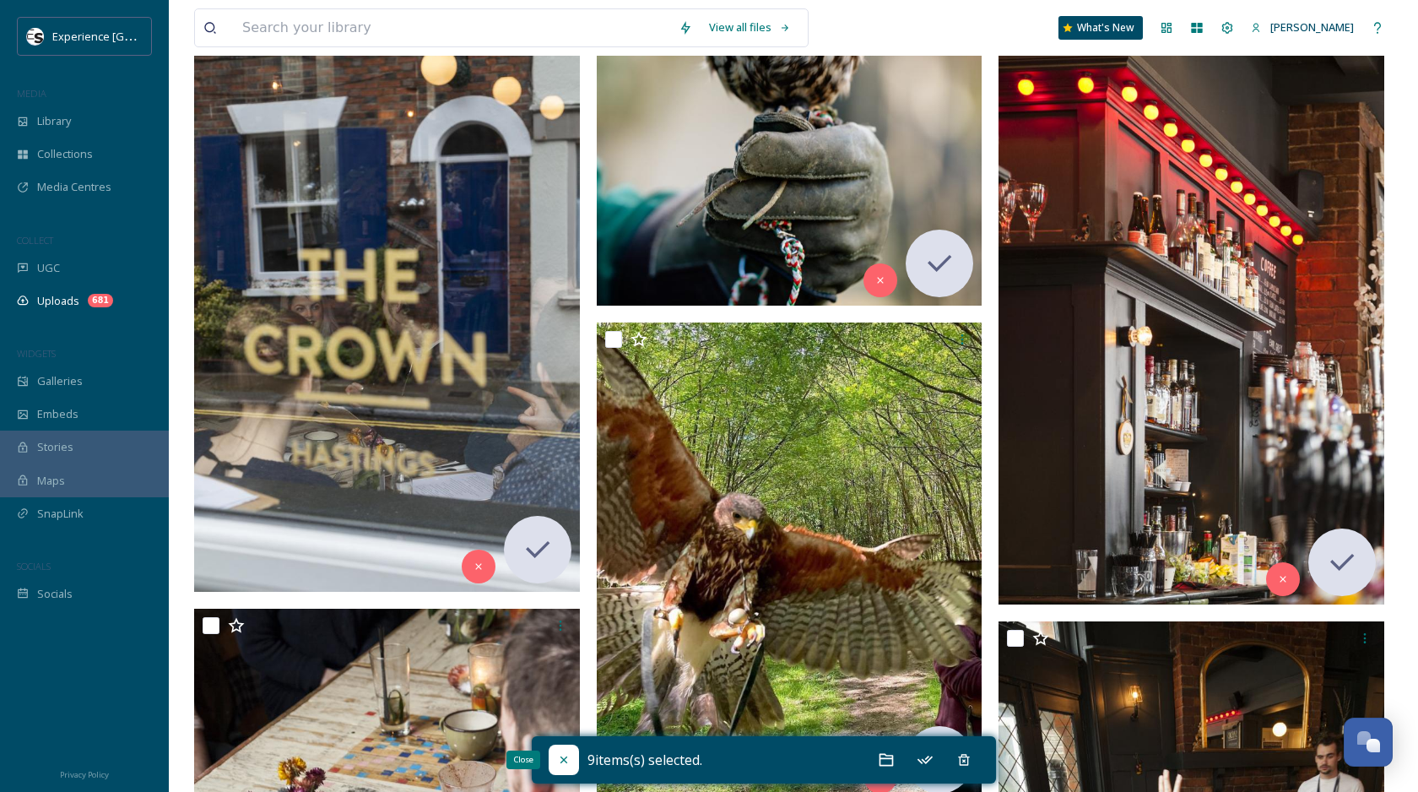
checkbox input "false"
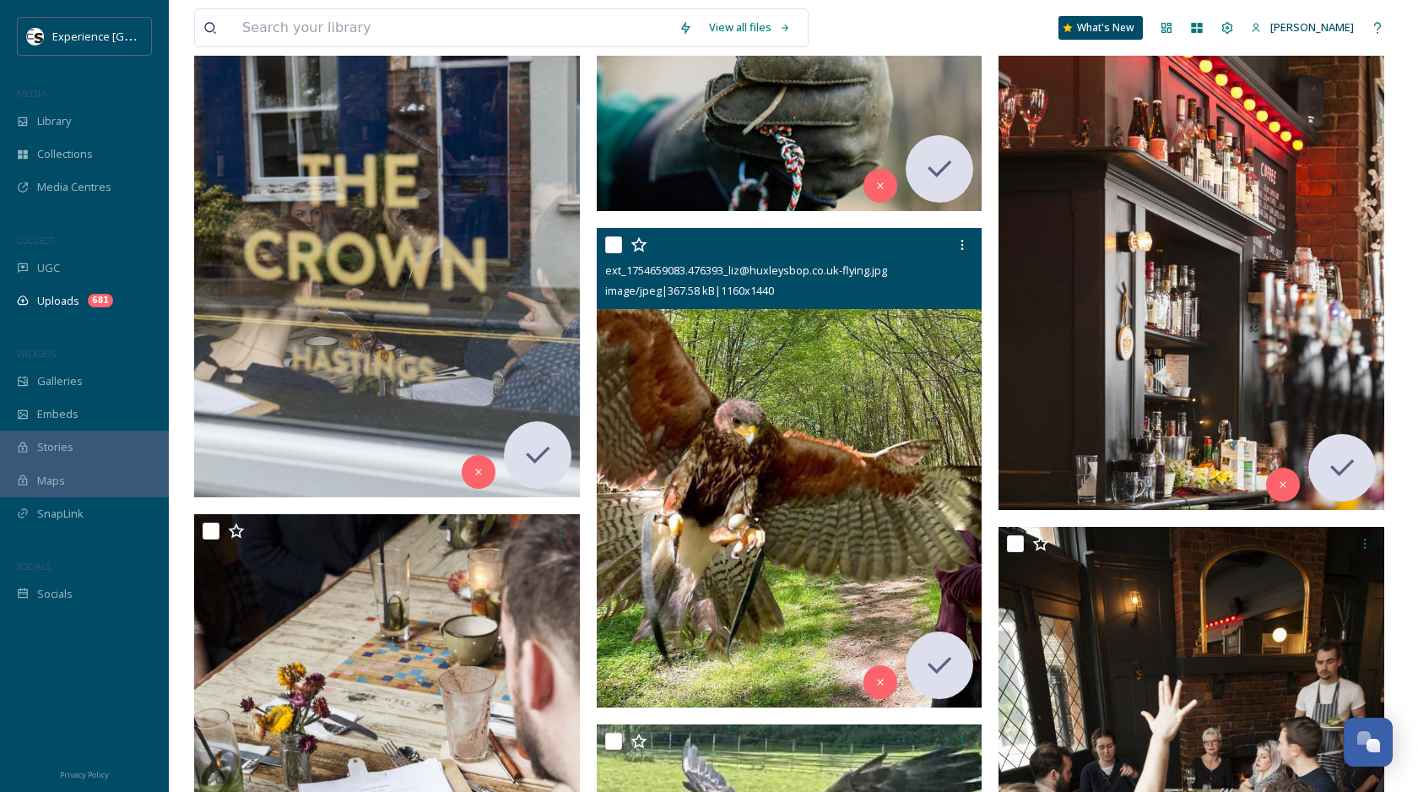
scroll to position [12997, 0]
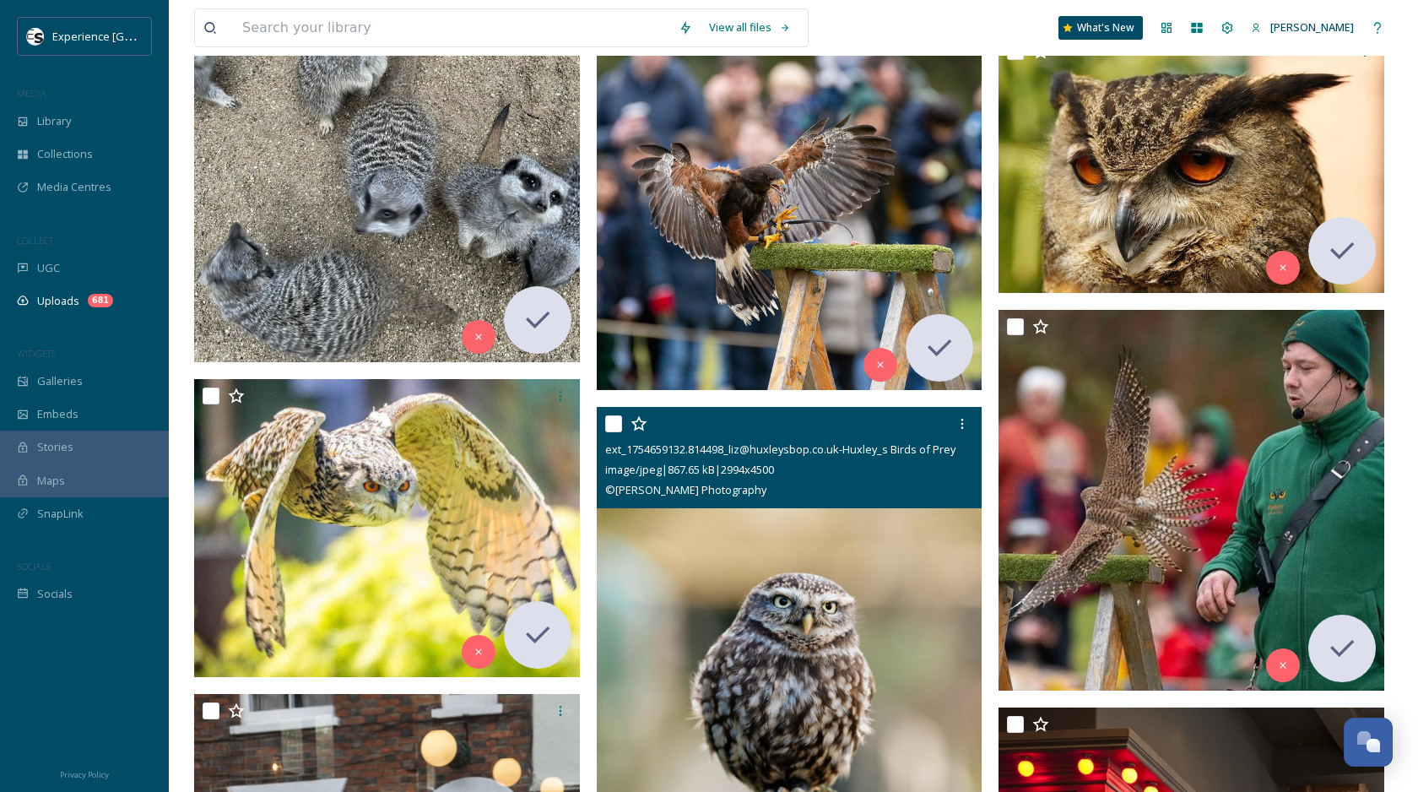
click at [770, 593] on img at bounding box center [790, 697] width 386 height 580
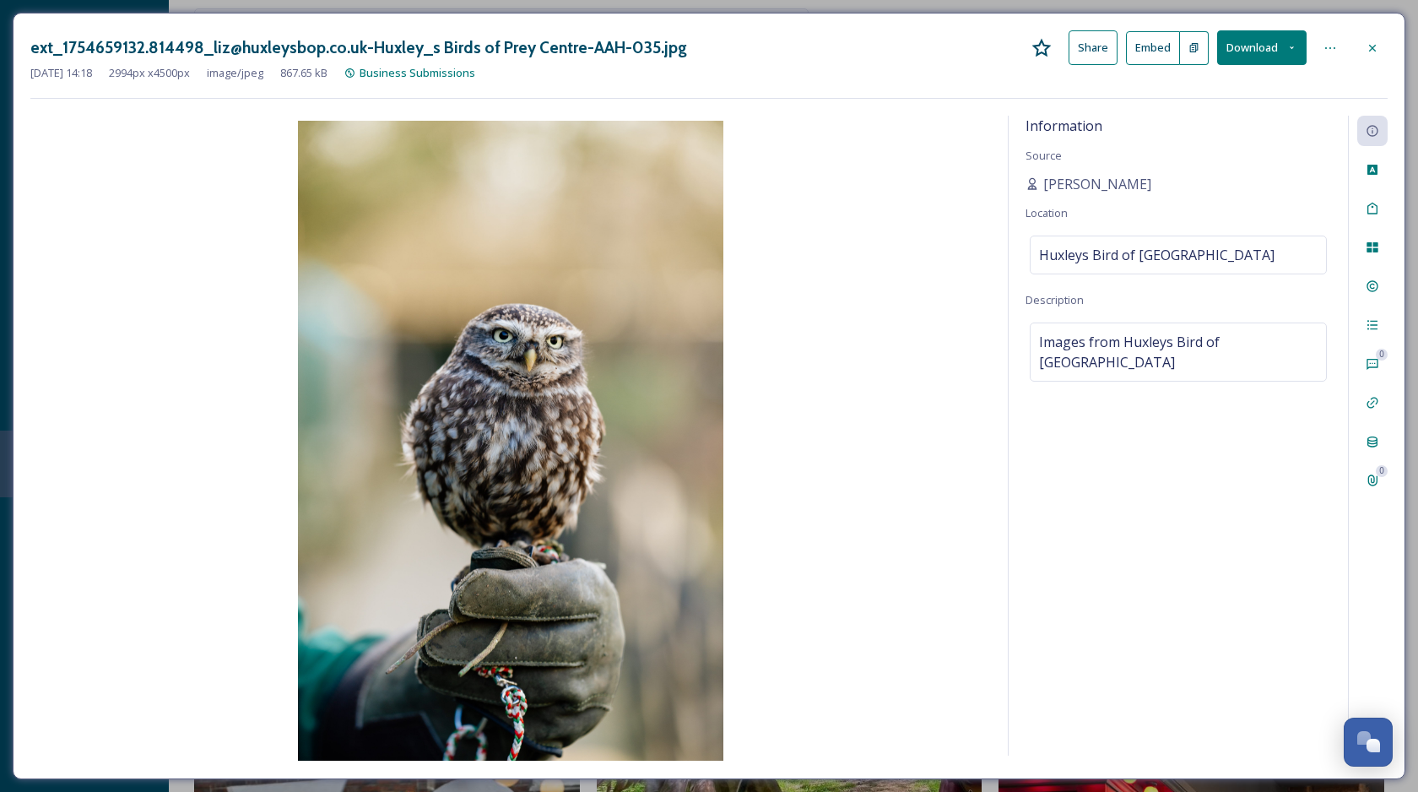
click at [1380, 50] on div at bounding box center [1373, 48] width 30 height 30
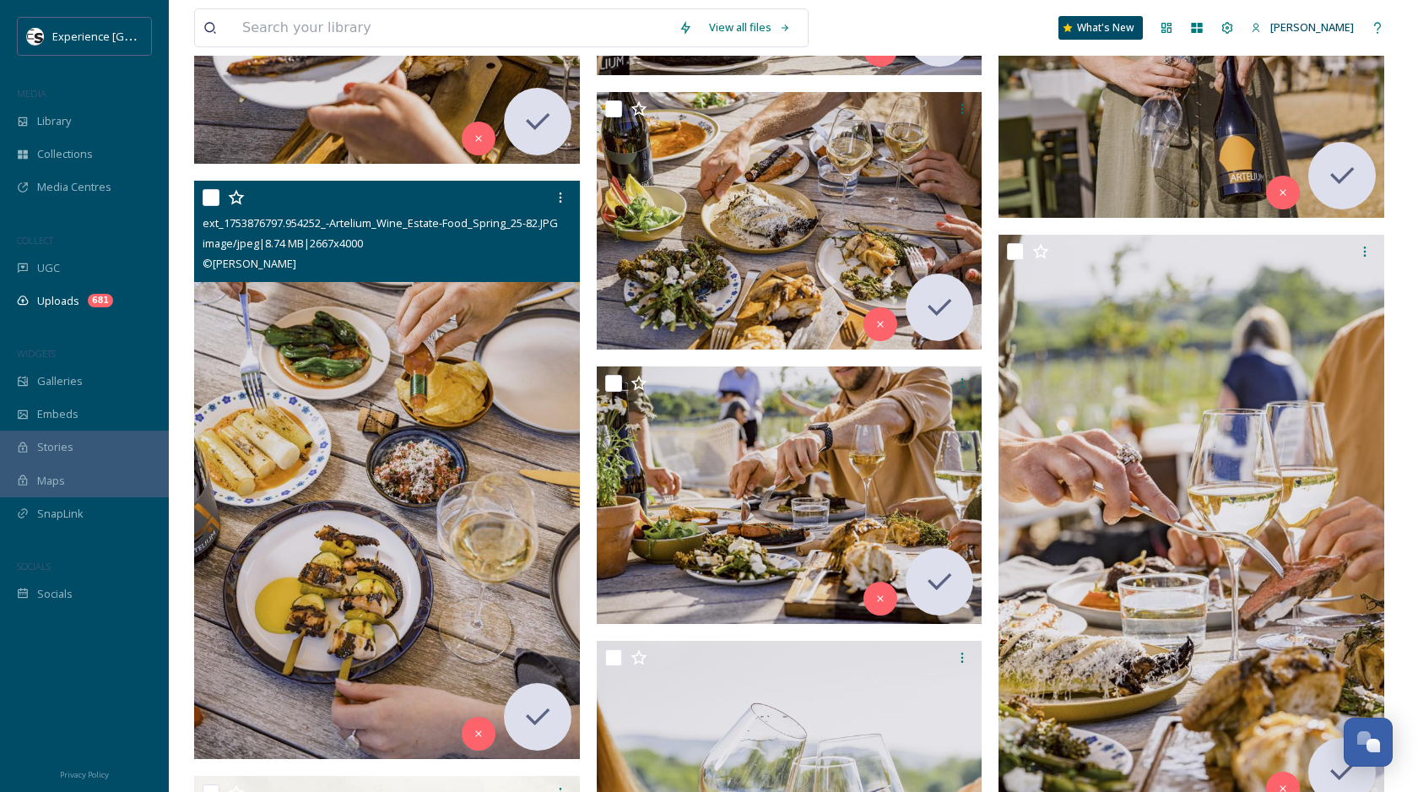
scroll to position [19897, 0]
